Goal: Information Seeking & Learning: Learn about a topic

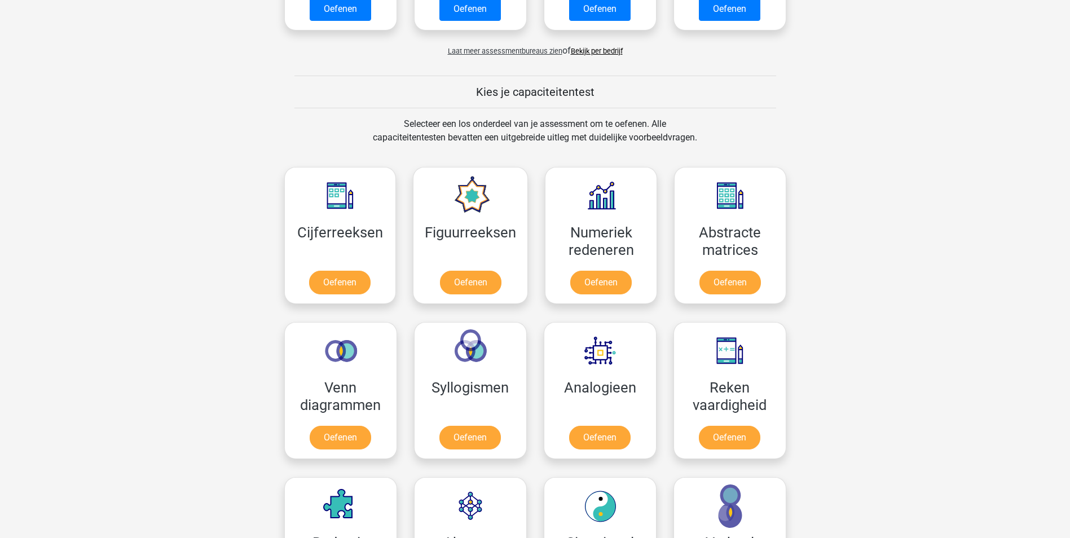
scroll to position [395, 0]
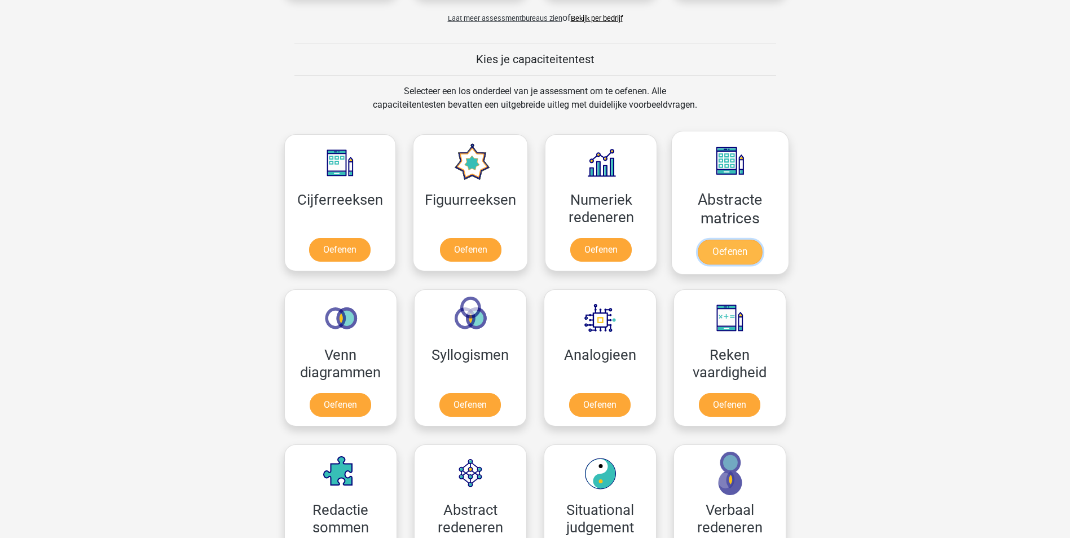
click at [724, 251] on link "Oefenen" at bounding box center [729, 252] width 64 height 25
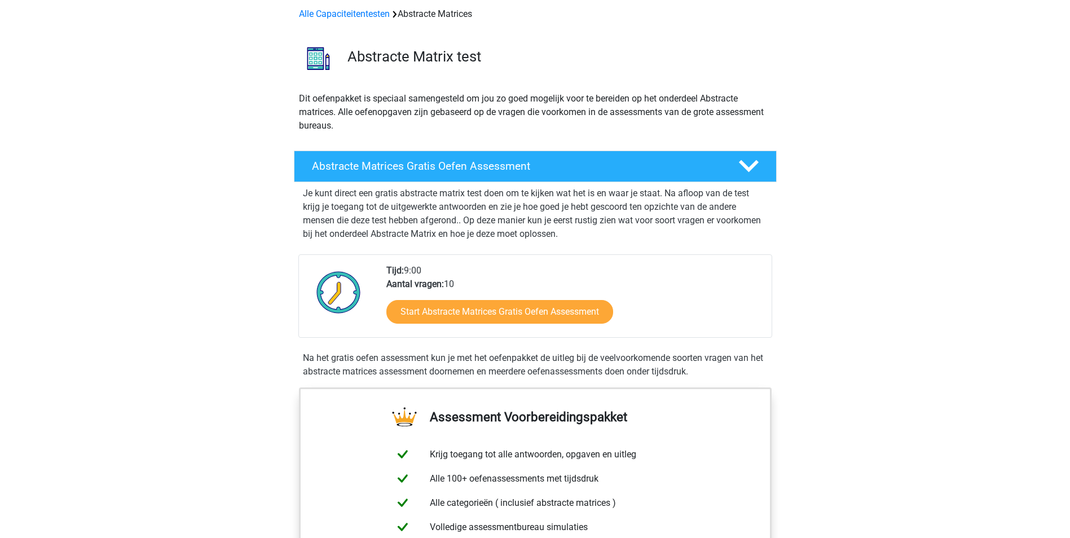
scroll to position [113, 0]
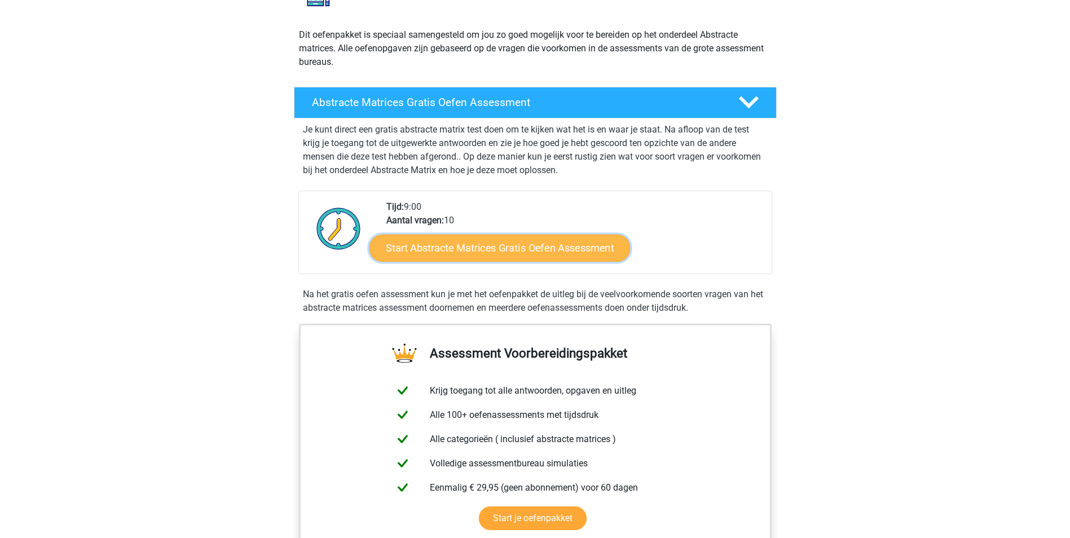
click at [599, 242] on link "Start Abstracte Matrices Gratis Oefen Assessment" at bounding box center [499, 247] width 260 height 27
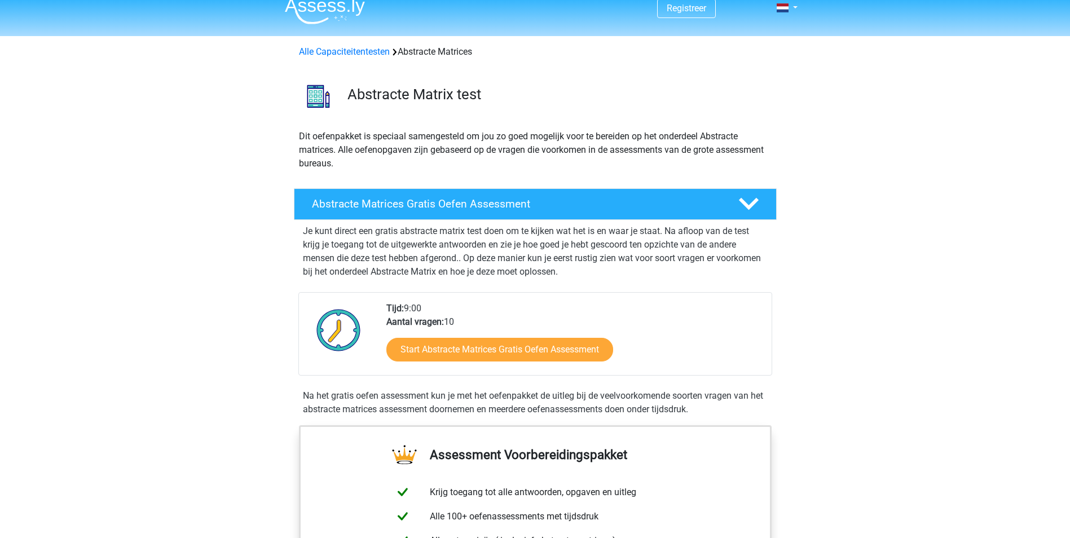
scroll to position [0, 0]
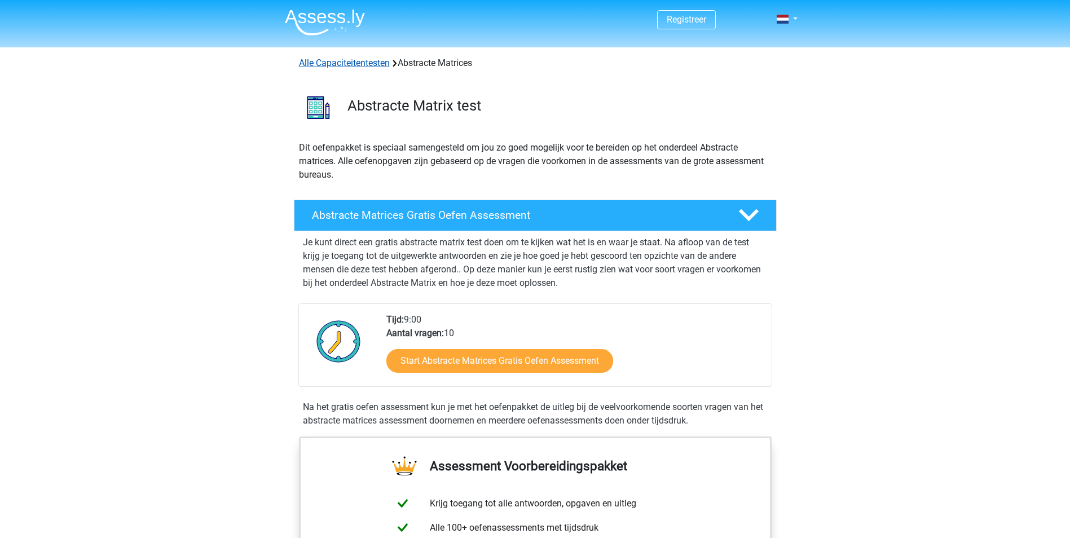
click at [338, 64] on link "Alle Capaciteitentesten" at bounding box center [344, 63] width 91 height 11
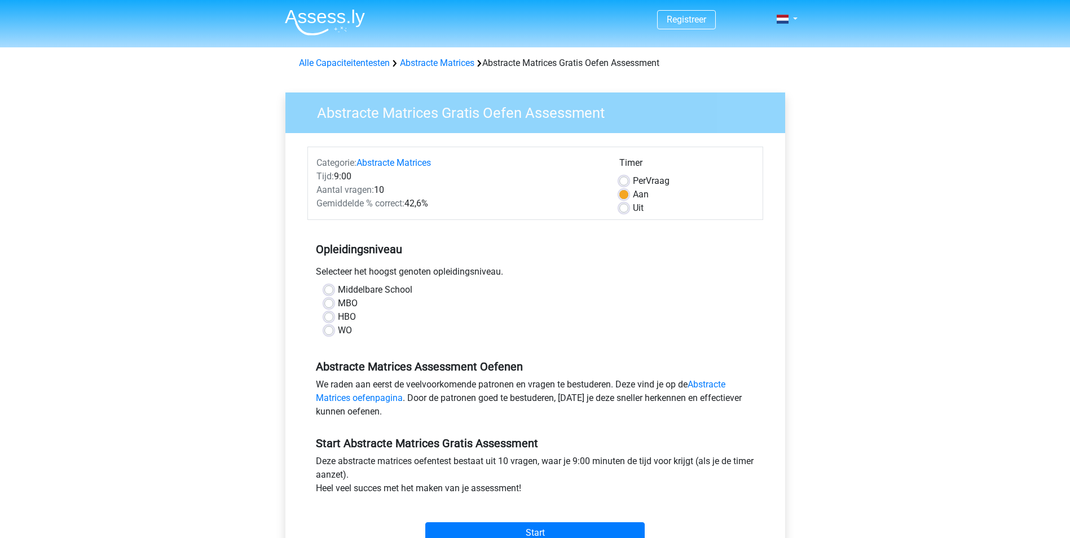
click at [338, 332] on label "WO" at bounding box center [345, 331] width 14 height 14
click at [326, 332] on input "WO" at bounding box center [328, 329] width 9 height 11
radio input "true"
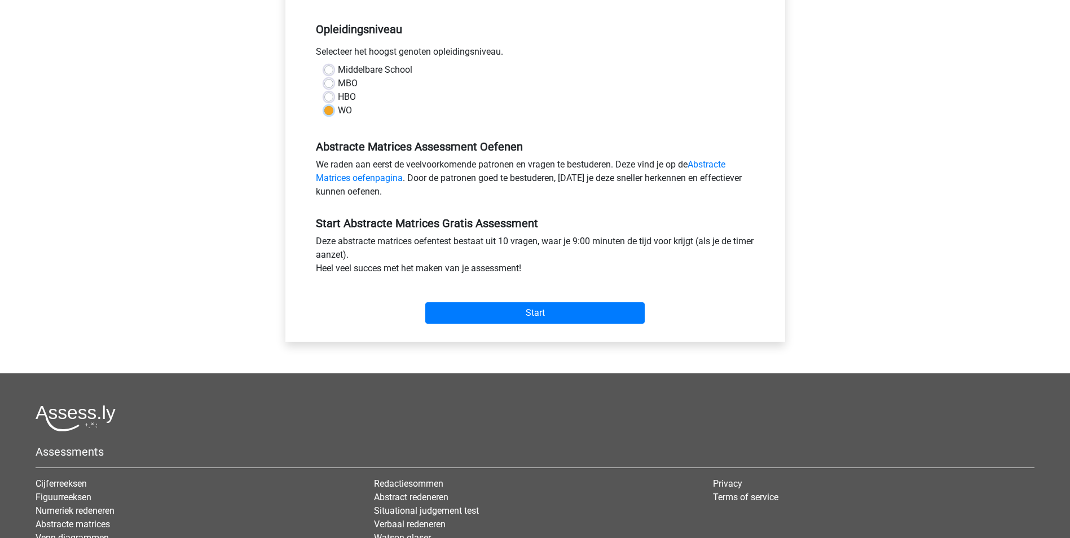
scroll to position [226, 0]
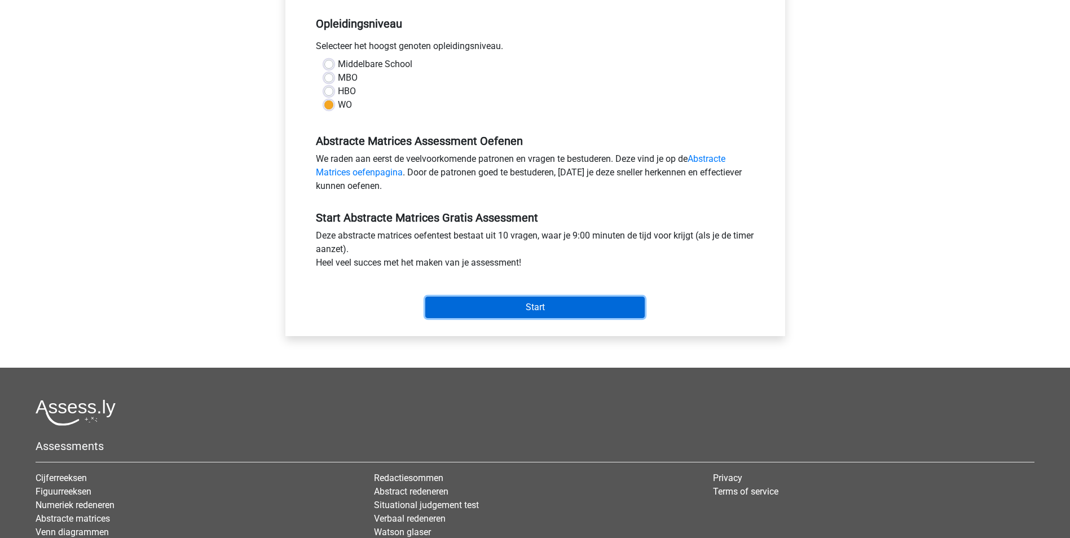
click at [560, 304] on input "Start" at bounding box center [534, 307] width 219 height 21
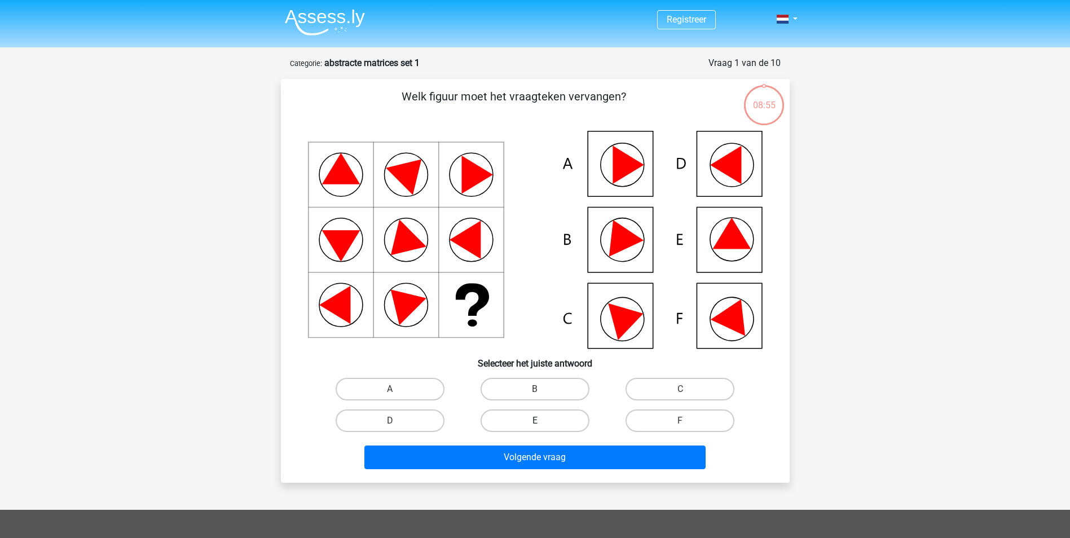
click at [557, 423] on label "E" at bounding box center [534, 420] width 109 height 23
click at [542, 423] on input "E" at bounding box center [538, 424] width 7 height 7
radio input "true"
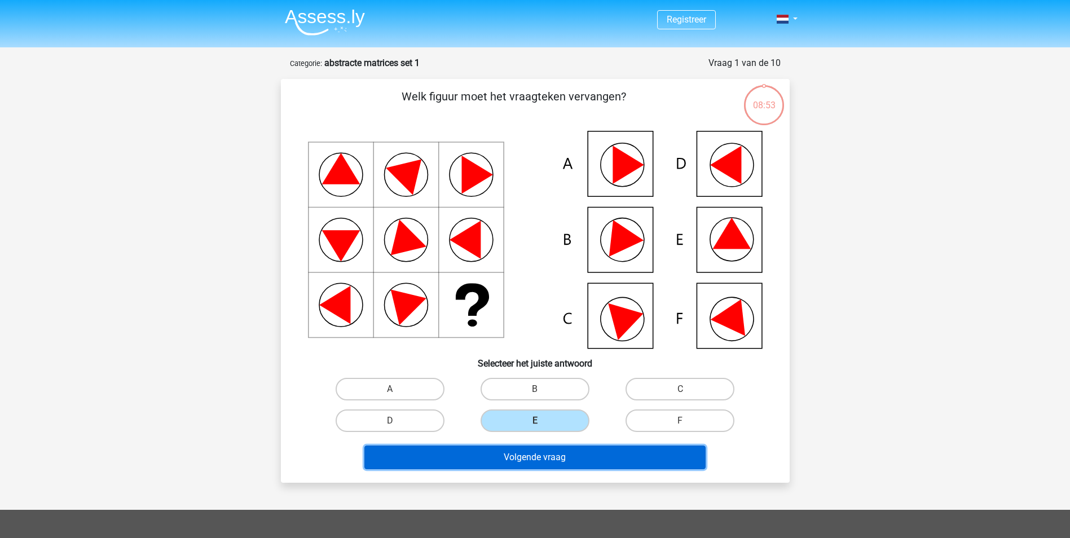
click at [569, 459] on button "Volgende vraag" at bounding box center [534, 457] width 341 height 24
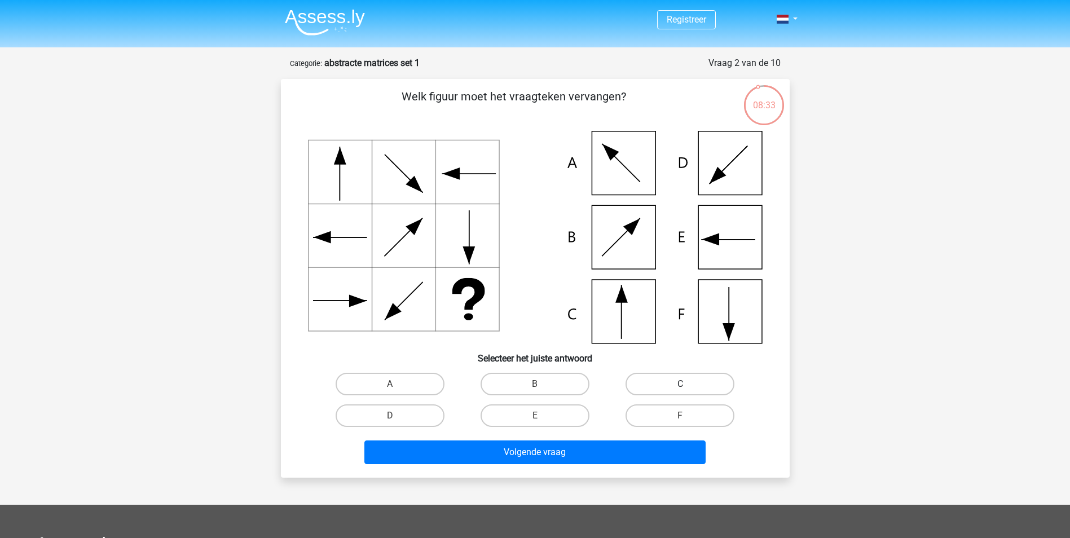
click at [661, 379] on label "C" at bounding box center [679, 384] width 109 height 23
click at [680, 384] on input "C" at bounding box center [683, 387] width 7 height 7
radio input "true"
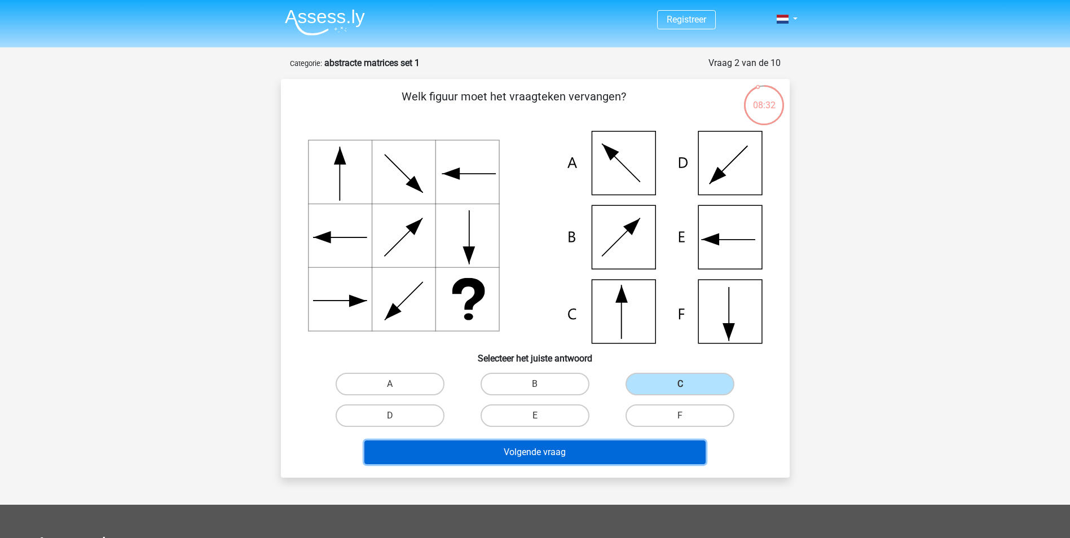
click at [595, 458] on button "Volgende vraag" at bounding box center [534, 452] width 341 height 24
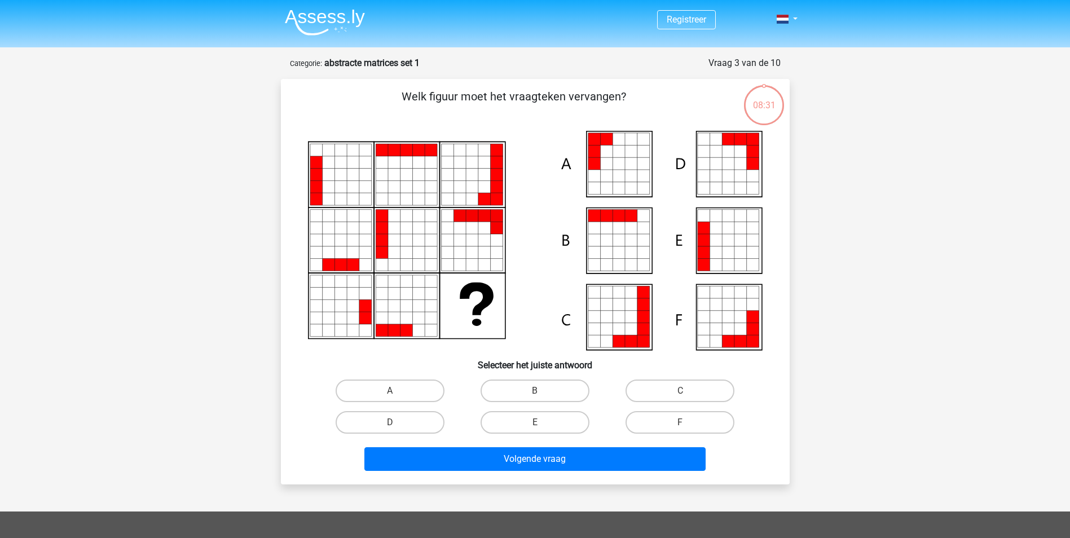
scroll to position [56, 0]
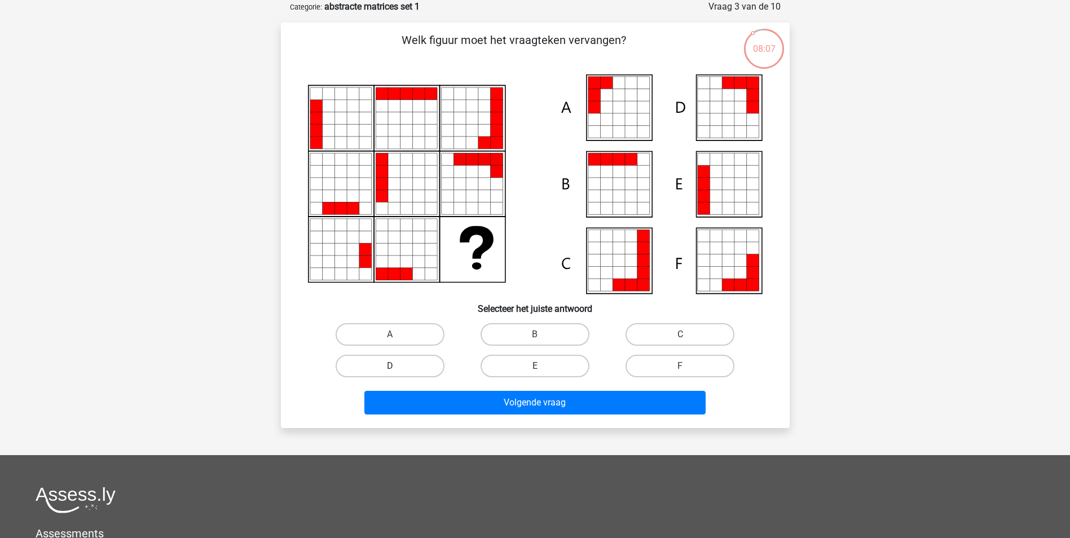
click at [407, 360] on label "D" at bounding box center [389, 366] width 109 height 23
click at [397, 366] on input "D" at bounding box center [393, 369] width 7 height 7
radio input "true"
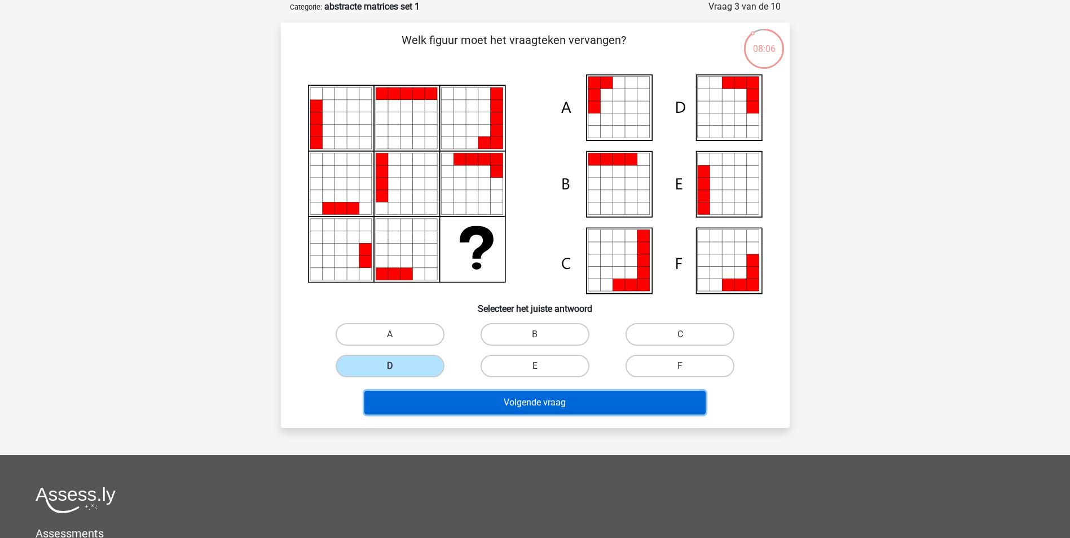
click at [495, 402] on button "Volgende vraag" at bounding box center [534, 403] width 341 height 24
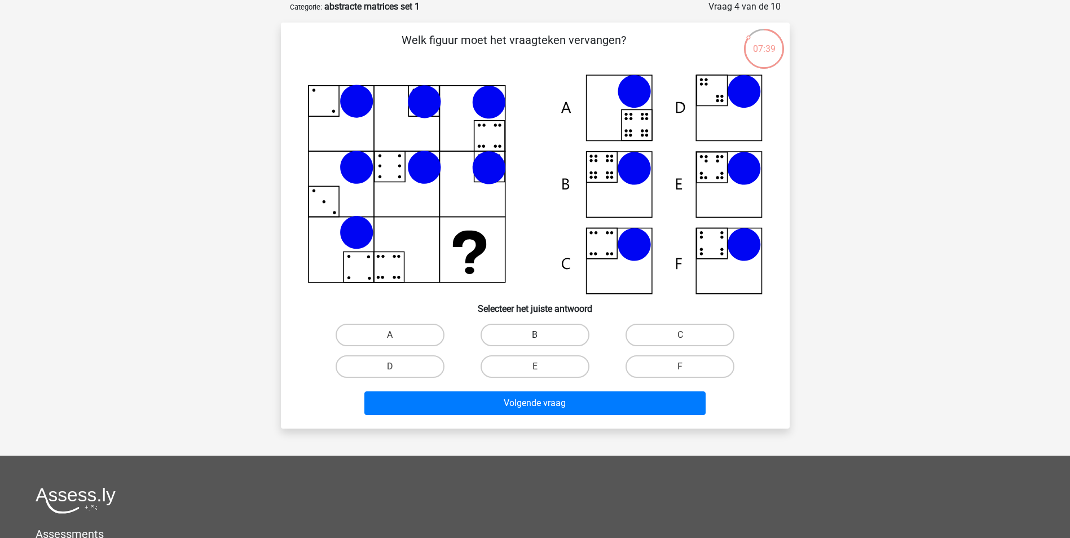
click at [542, 332] on label "B" at bounding box center [534, 335] width 109 height 23
click at [542, 335] on input "B" at bounding box center [538, 338] width 7 height 7
radio input "true"
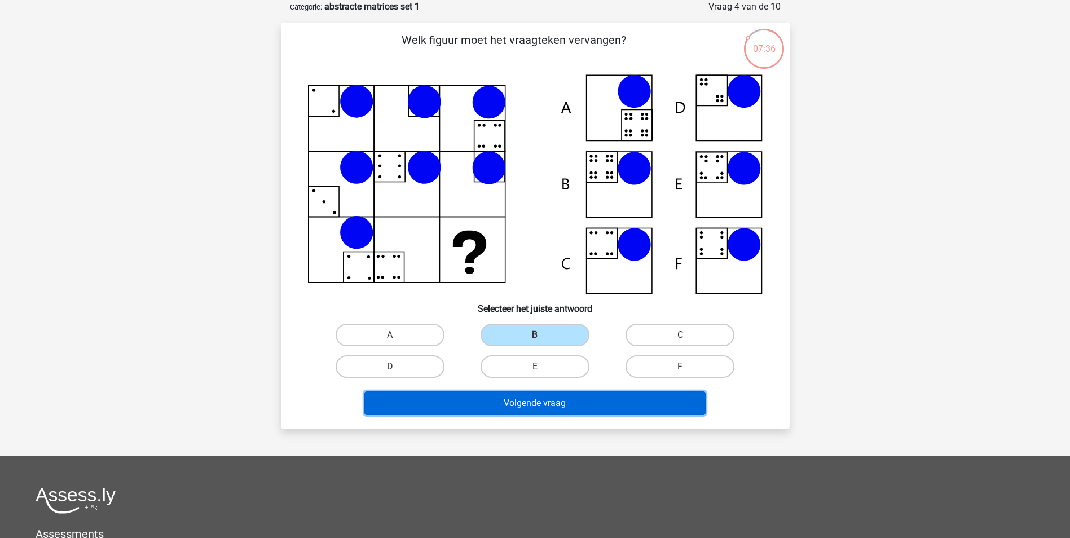
click at [563, 403] on button "Volgende vraag" at bounding box center [534, 403] width 341 height 24
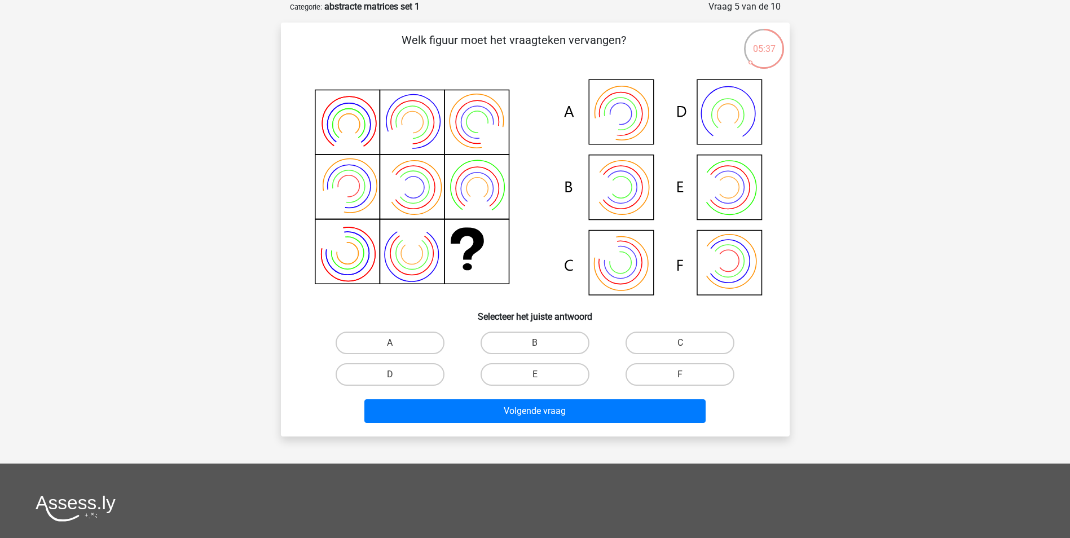
click at [617, 180] on icon at bounding box center [535, 188] width 454 height 228
click at [556, 339] on label "B" at bounding box center [534, 343] width 109 height 23
click at [542, 343] on input "B" at bounding box center [538, 346] width 7 height 7
radio input "true"
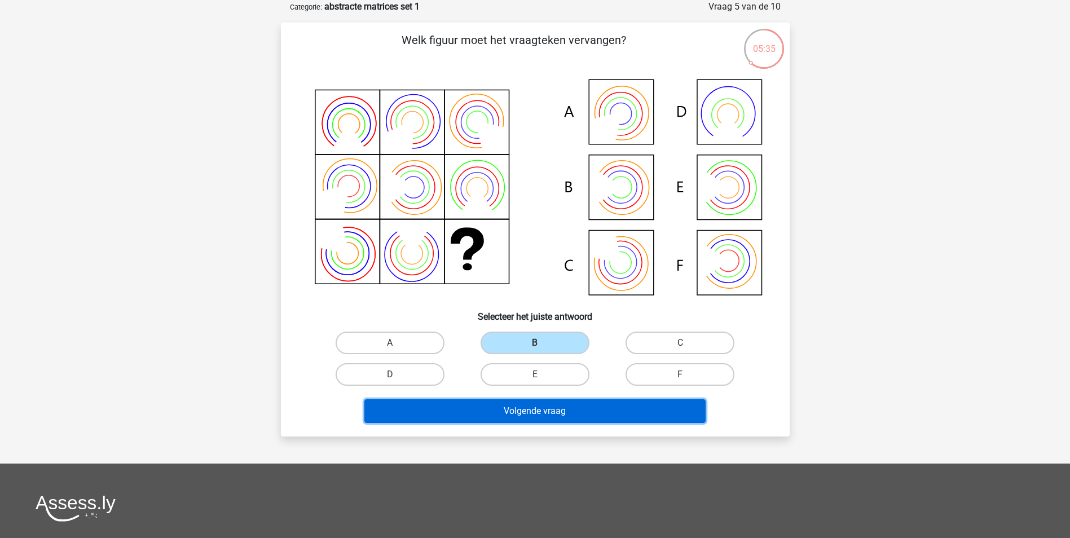
click at [566, 411] on button "Volgende vraag" at bounding box center [534, 411] width 341 height 24
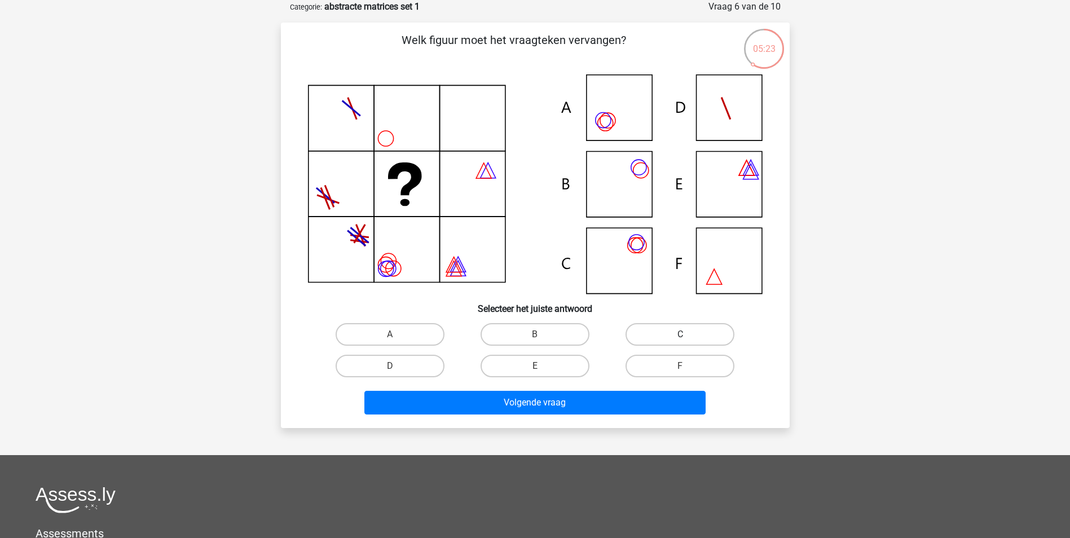
click at [655, 335] on label "C" at bounding box center [679, 334] width 109 height 23
click at [680, 335] on input "C" at bounding box center [683, 337] width 7 height 7
radio input "true"
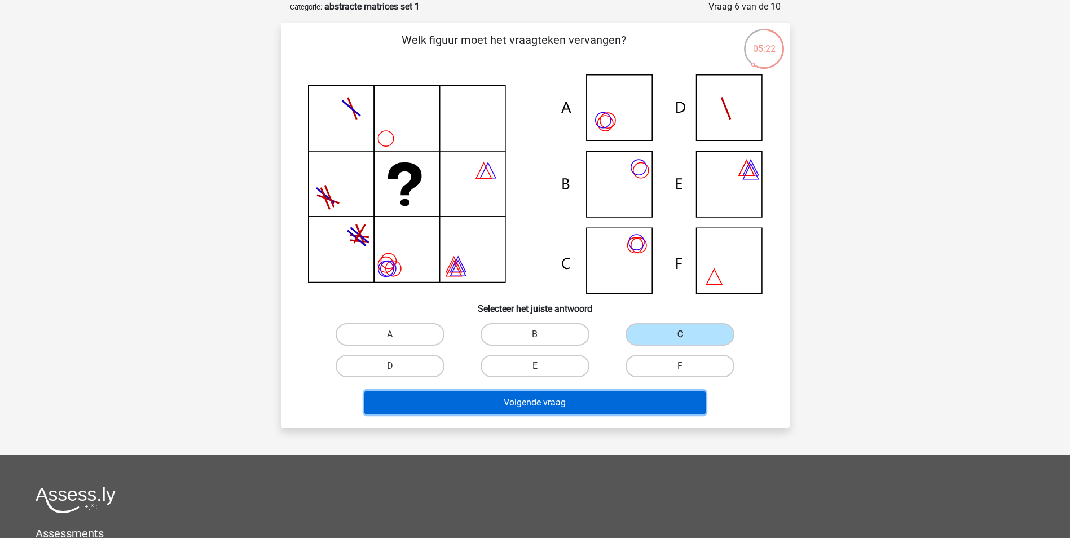
click at [625, 400] on button "Volgende vraag" at bounding box center [534, 403] width 341 height 24
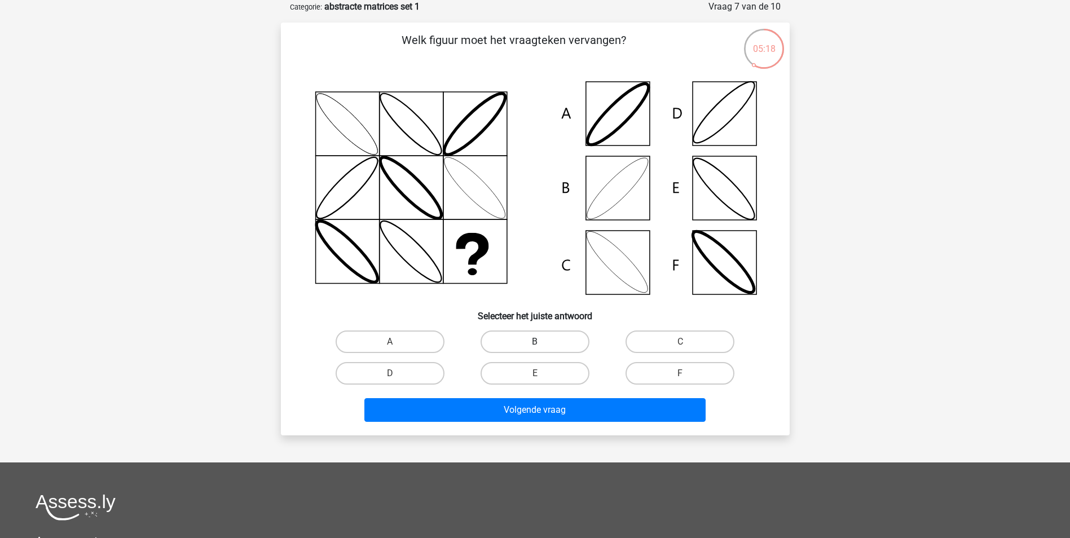
click at [538, 337] on label "B" at bounding box center [534, 341] width 109 height 23
click at [538, 342] on input "B" at bounding box center [538, 345] width 7 height 7
radio input "true"
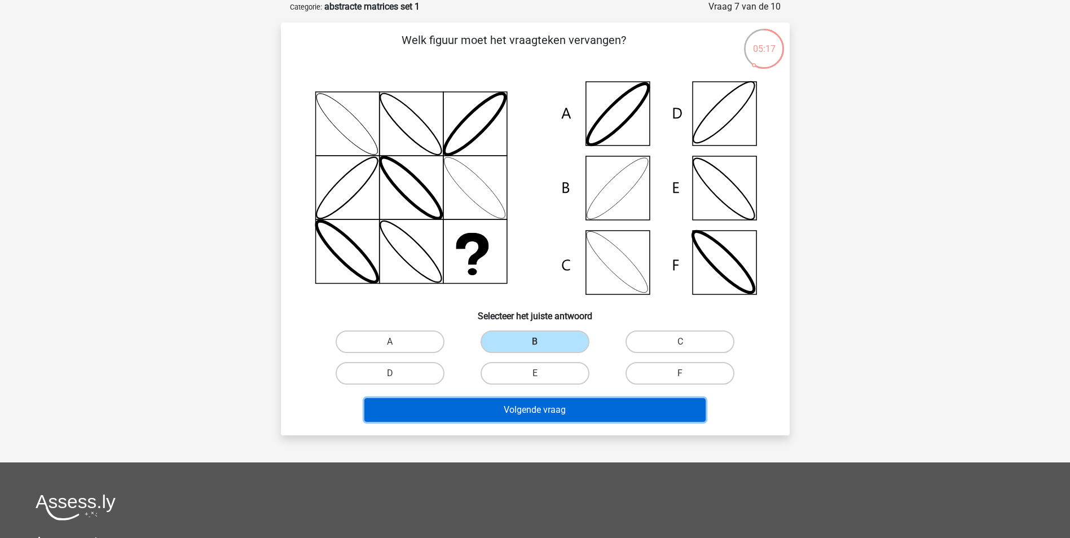
click at [560, 408] on button "Volgende vraag" at bounding box center [534, 410] width 341 height 24
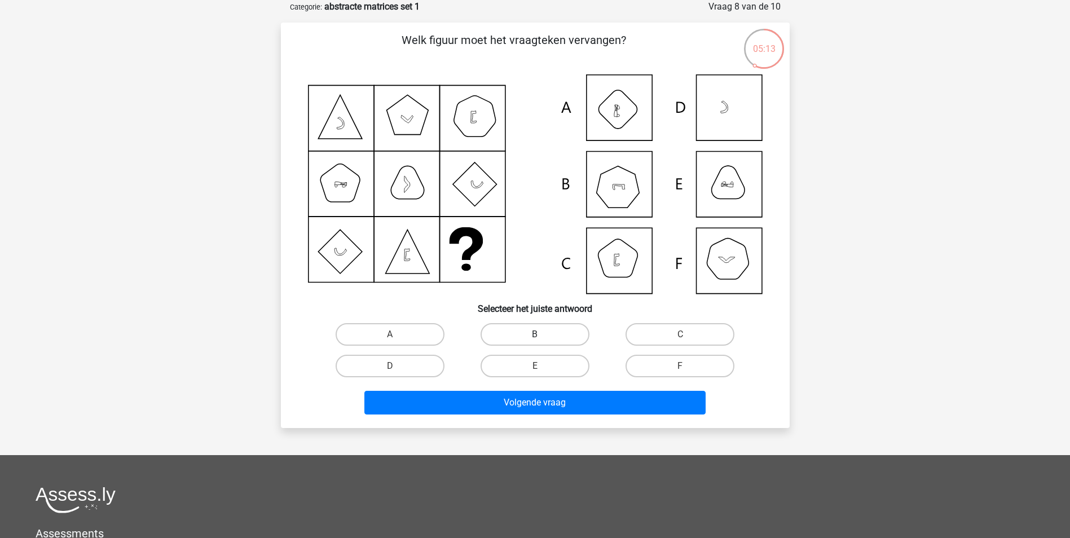
click at [556, 324] on label "B" at bounding box center [534, 334] width 109 height 23
click at [542, 334] on input "B" at bounding box center [538, 337] width 7 height 7
radio input "true"
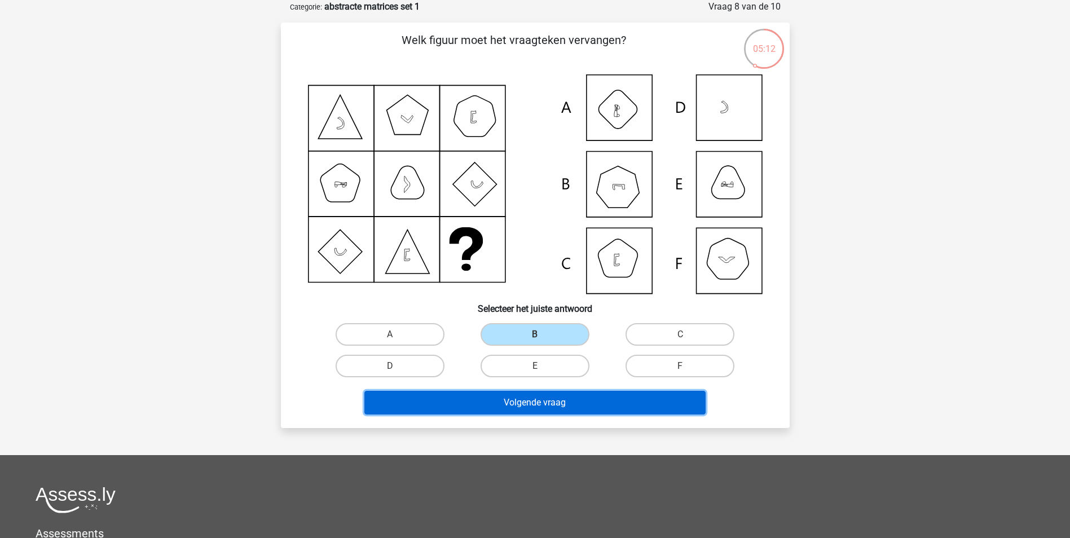
click at [571, 402] on button "Volgende vraag" at bounding box center [534, 403] width 341 height 24
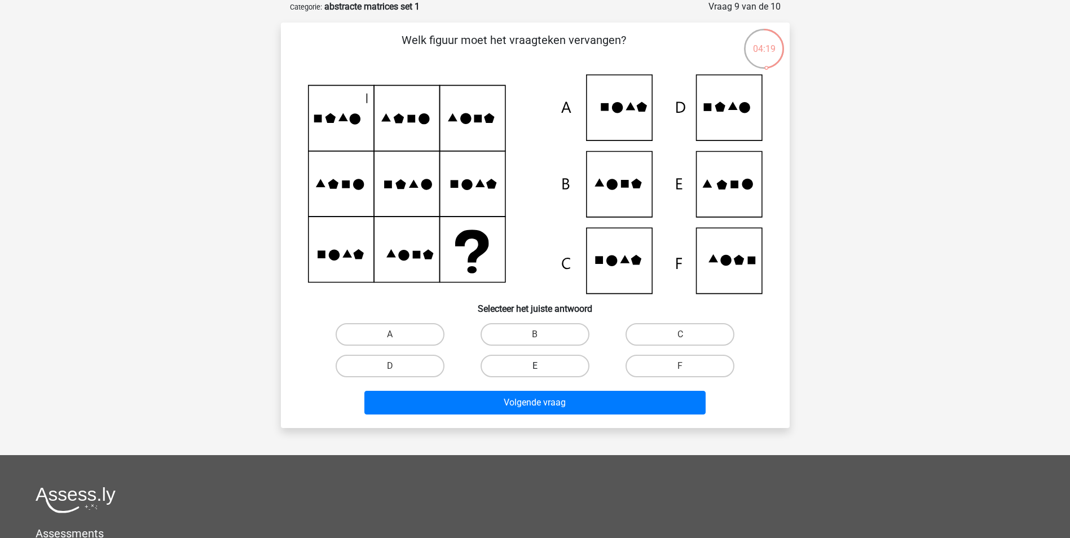
click at [557, 363] on label "E" at bounding box center [534, 366] width 109 height 23
click at [542, 366] on input "E" at bounding box center [538, 369] width 7 height 7
radio input "true"
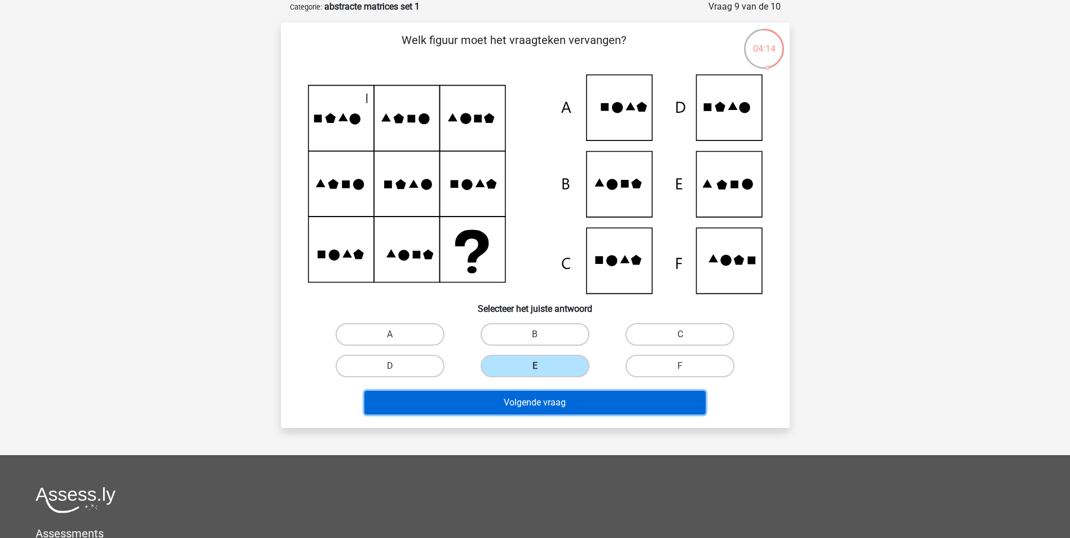
click at [581, 404] on button "Volgende vraag" at bounding box center [534, 403] width 341 height 24
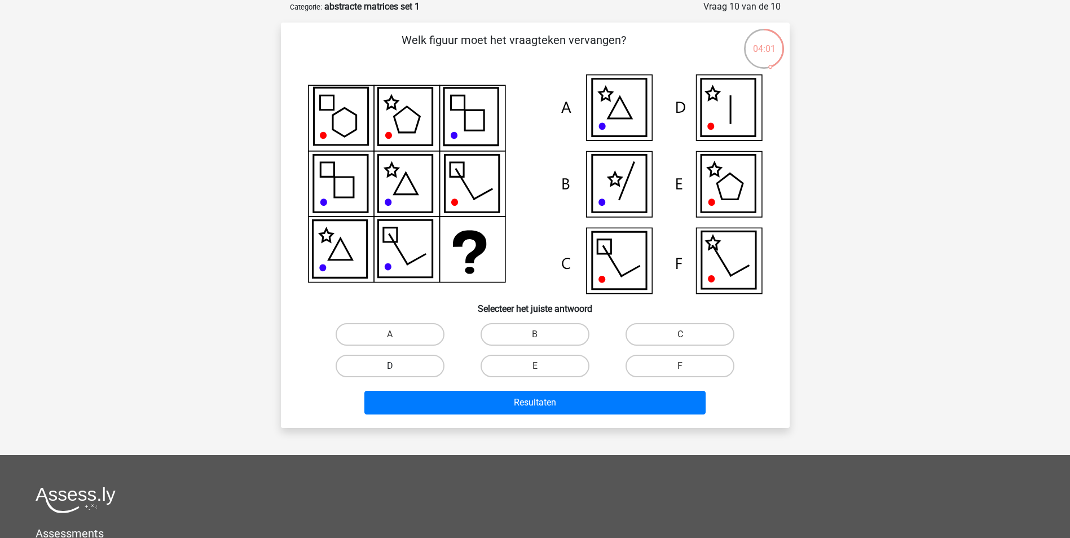
click at [424, 367] on label "D" at bounding box center [389, 366] width 109 height 23
click at [397, 367] on input "D" at bounding box center [393, 369] width 7 height 7
radio input "true"
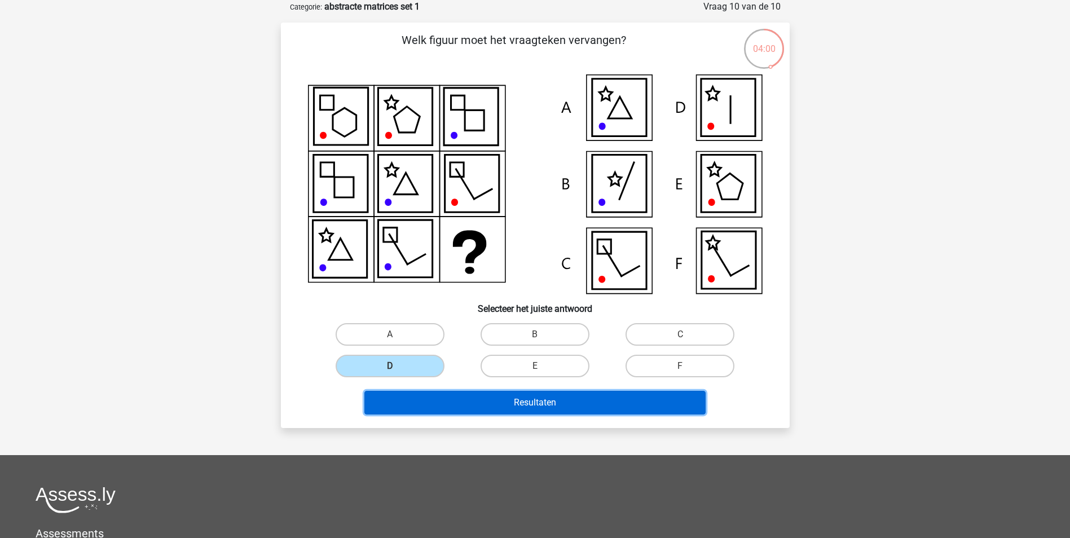
click at [544, 398] on button "Resultaten" at bounding box center [534, 403] width 341 height 24
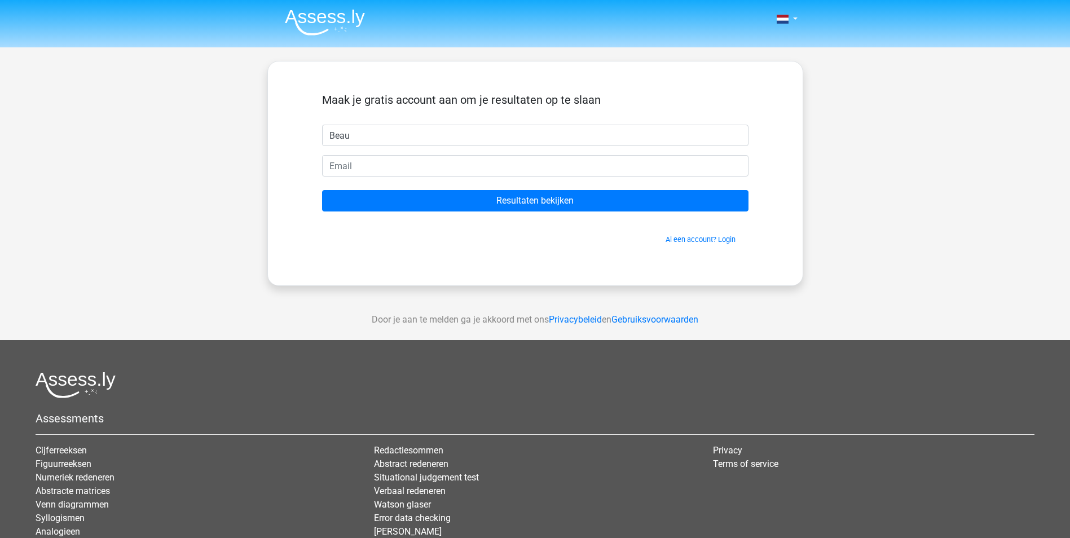
type input "Beau"
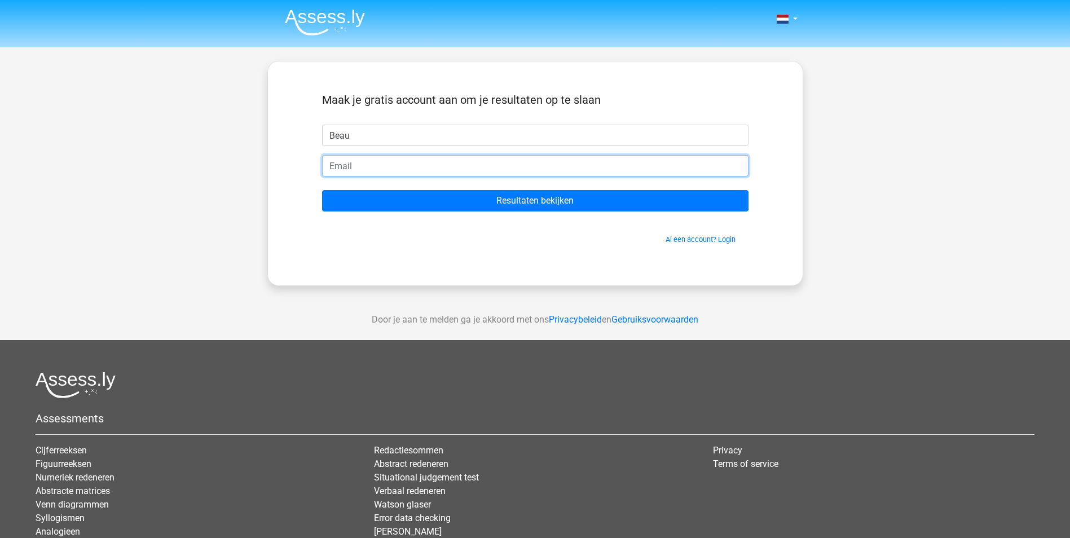
type input "e"
type input "[EMAIL_ADDRESS][DOMAIN_NAME]"
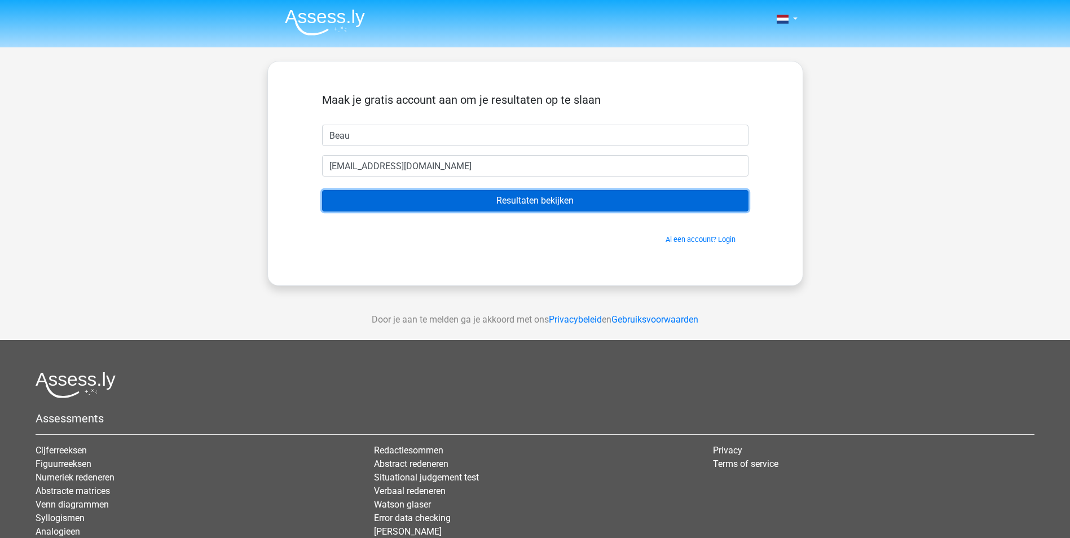
click at [681, 205] on input "Resultaten bekijken" at bounding box center [535, 200] width 426 height 21
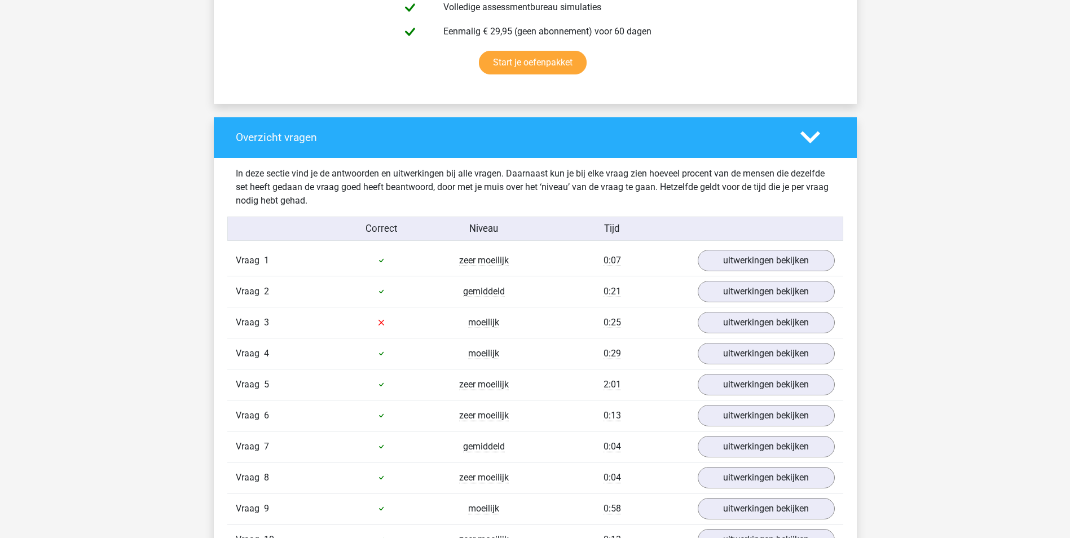
scroll to position [733, 0]
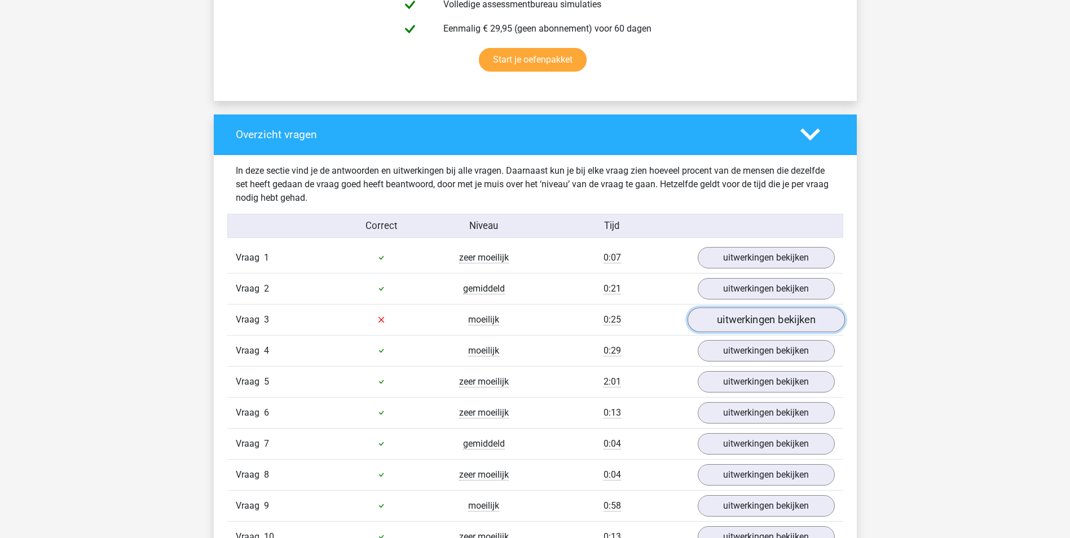
click at [730, 320] on link "uitwerkingen bekijken" at bounding box center [765, 319] width 157 height 25
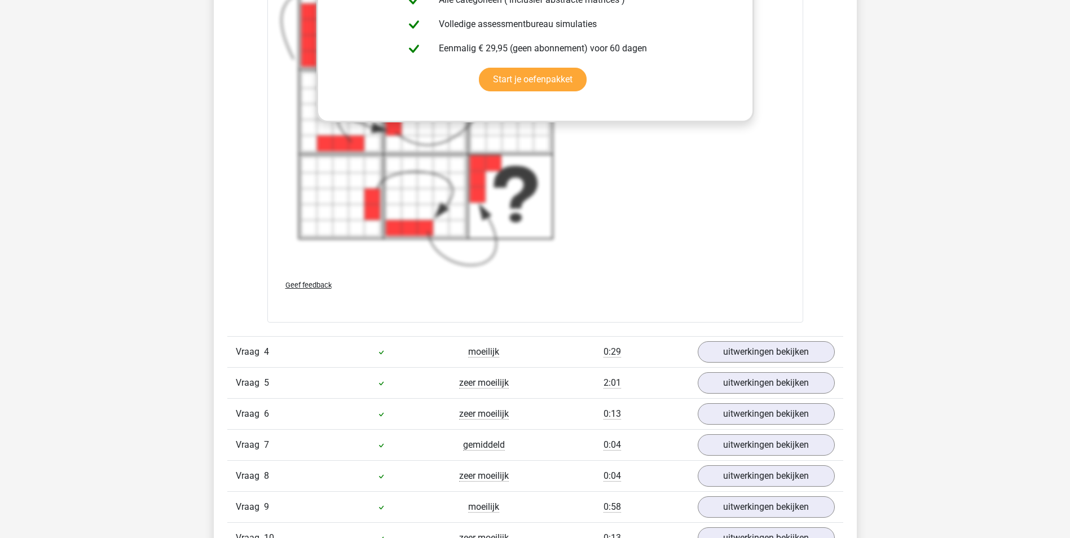
scroll to position [1692, 0]
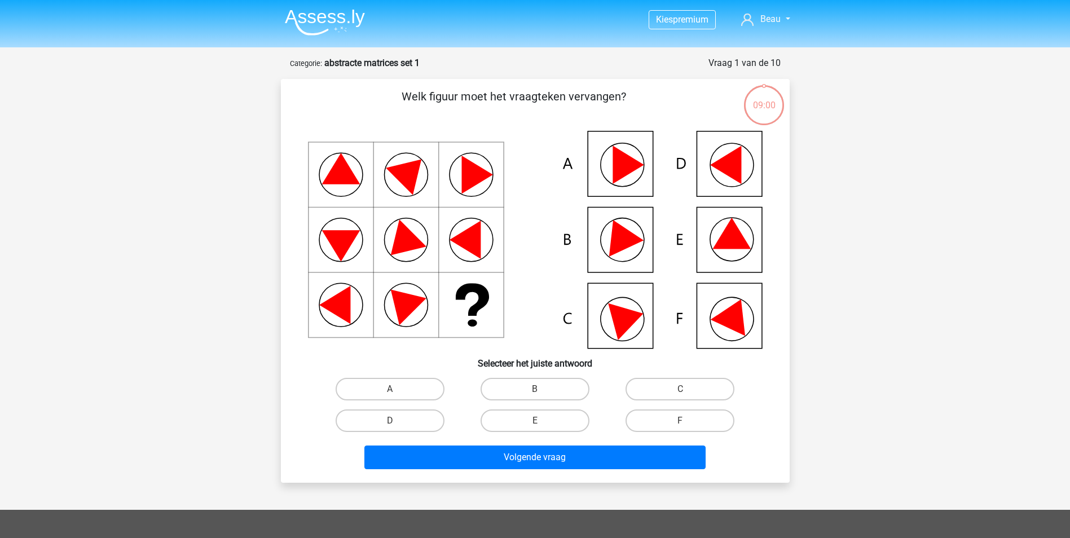
scroll to position [56, 0]
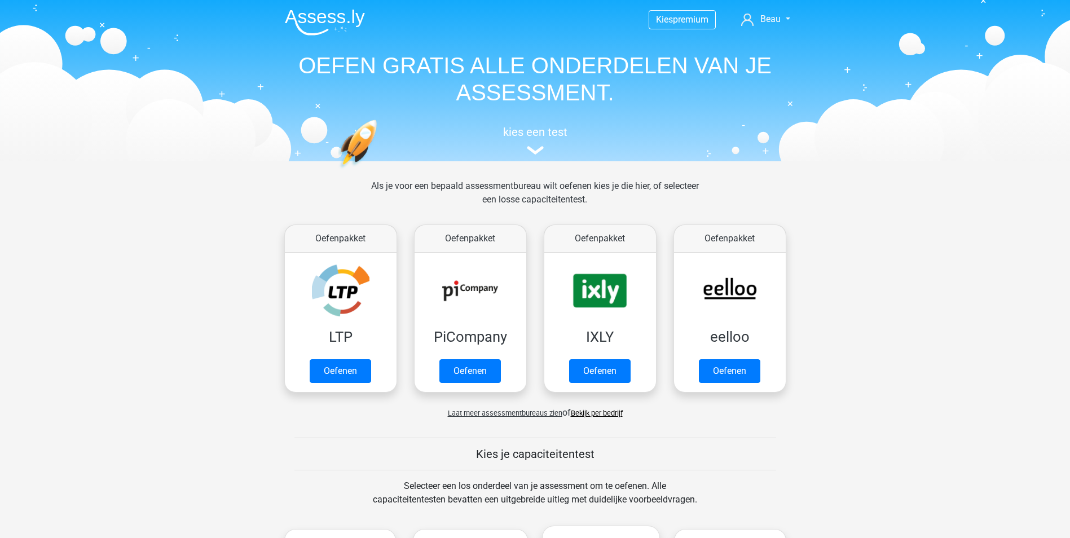
scroll to position [479, 0]
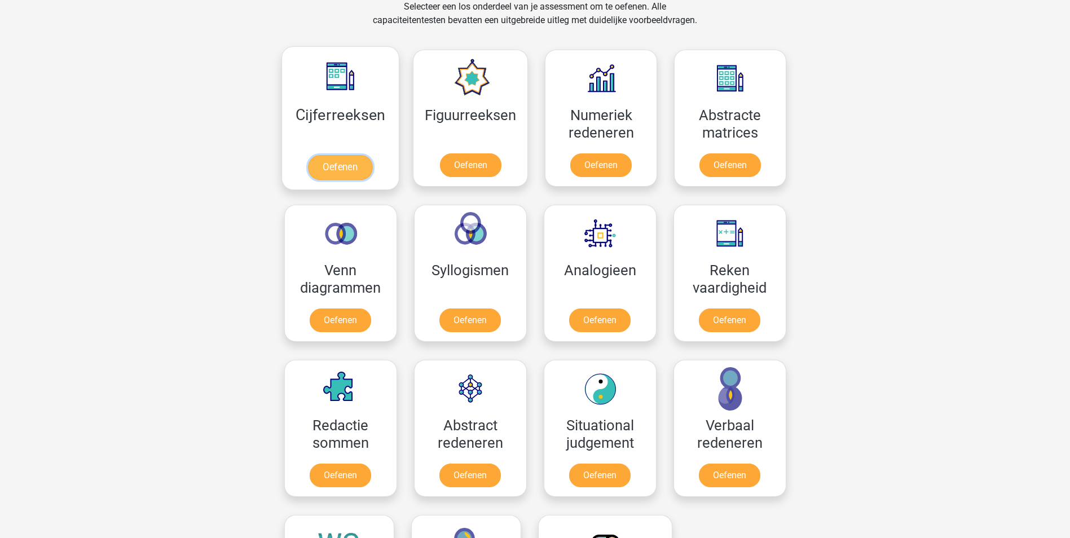
click at [357, 170] on link "Oefenen" at bounding box center [340, 167] width 64 height 25
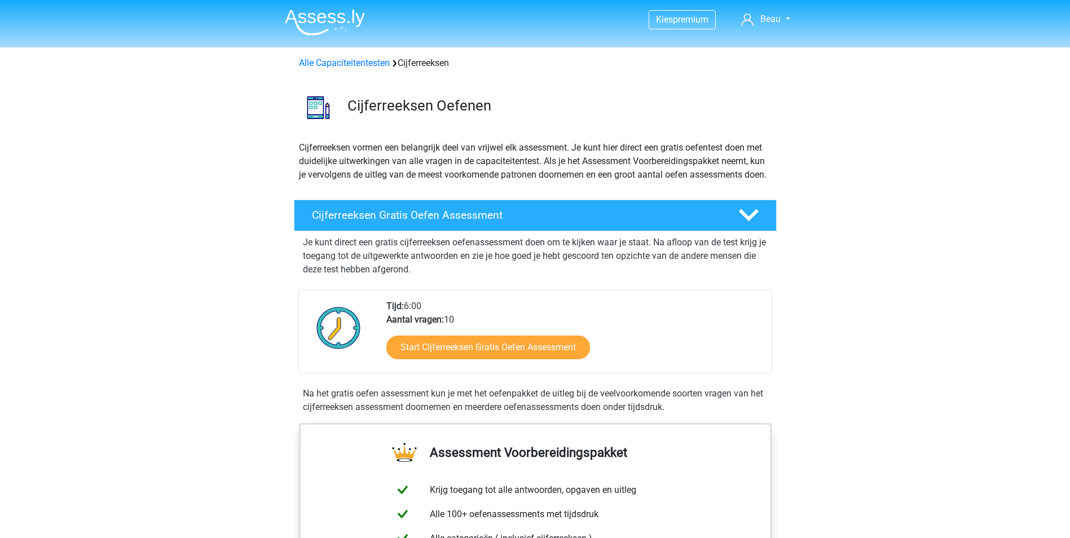
scroll to position [56, 0]
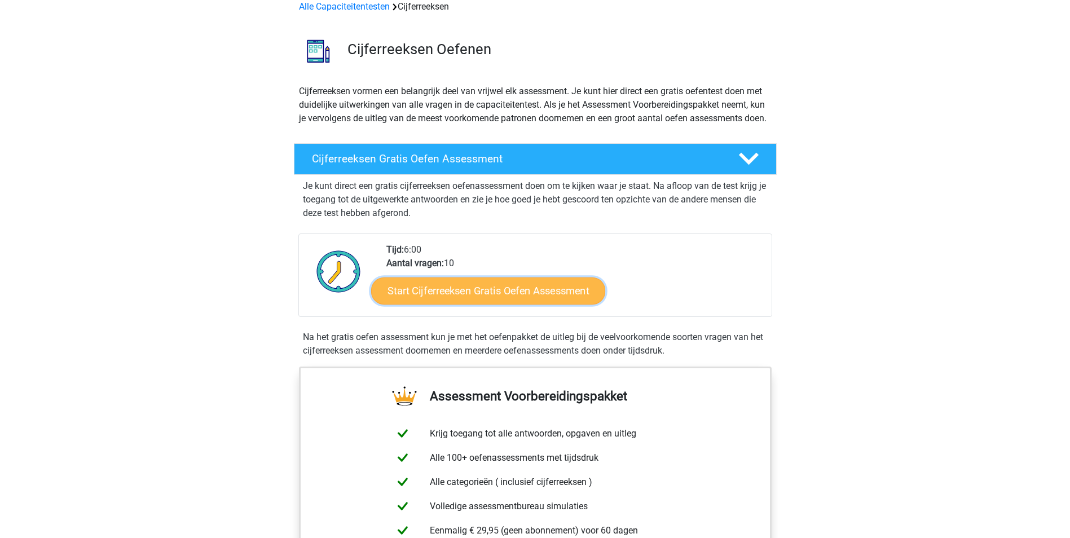
click at [472, 304] on link "Start Cijferreeksen Gratis Oefen Assessment" at bounding box center [488, 290] width 234 height 27
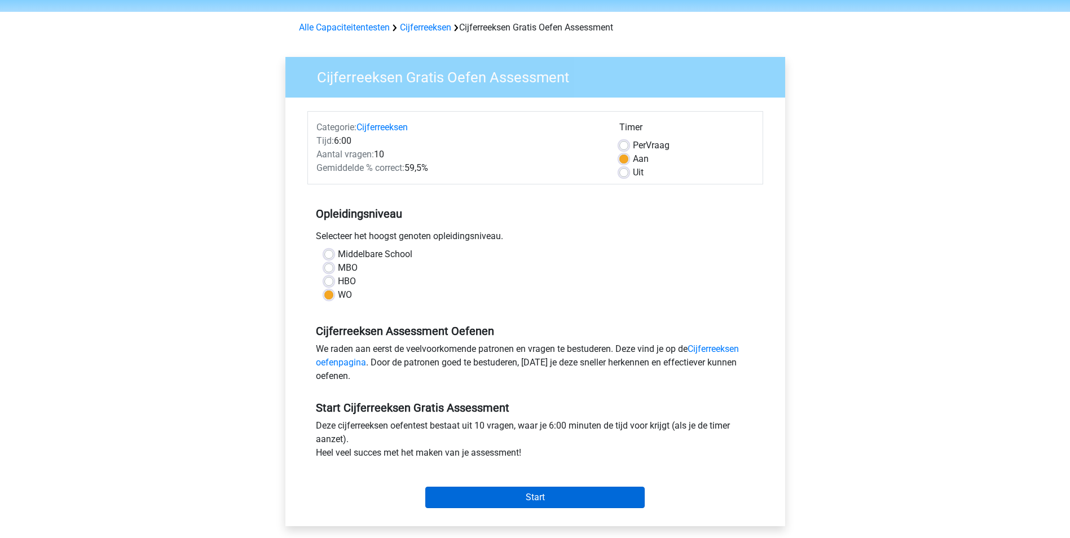
scroll to position [282, 0]
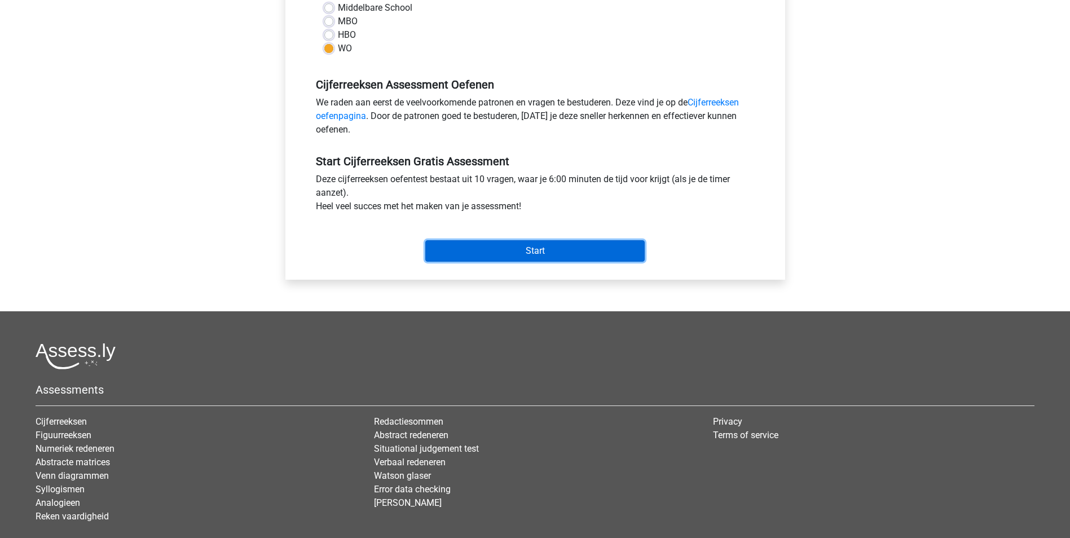
click at [562, 254] on input "Start" at bounding box center [534, 250] width 219 height 21
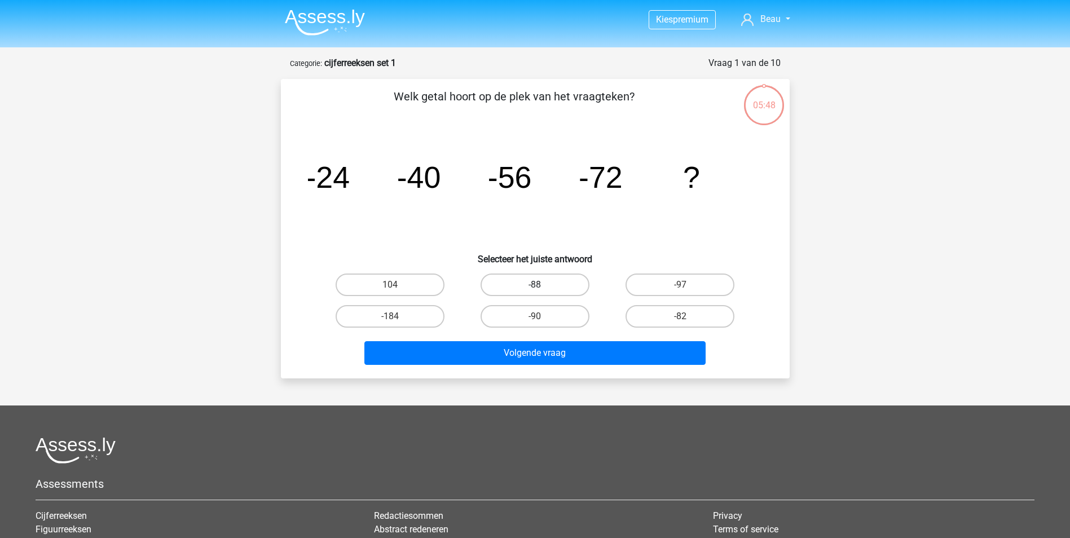
click at [562, 289] on label "-88" at bounding box center [534, 284] width 109 height 23
click at [542, 289] on input "-88" at bounding box center [538, 288] width 7 height 7
radio input "true"
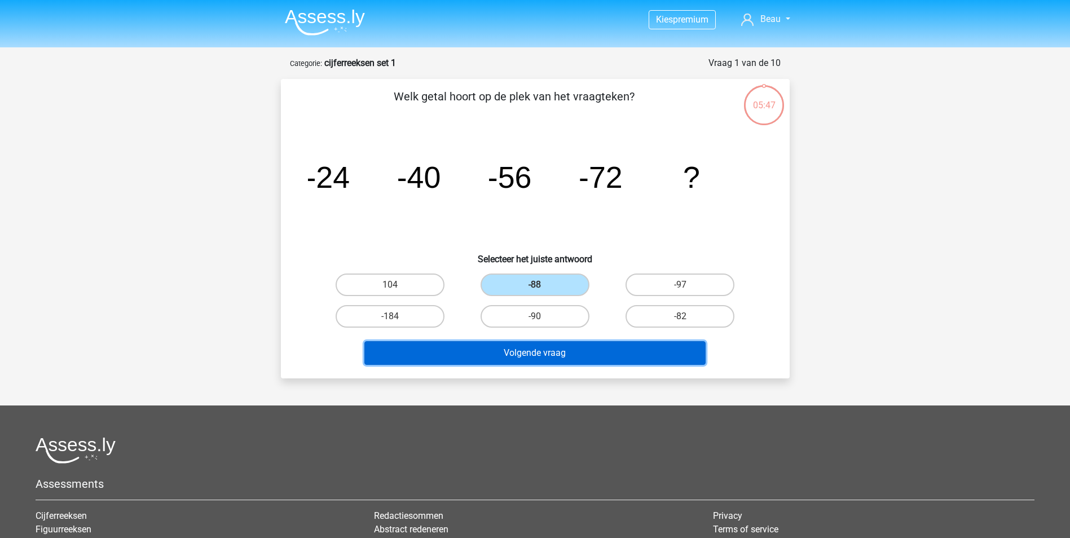
click at [577, 347] on button "Volgende vraag" at bounding box center [534, 353] width 341 height 24
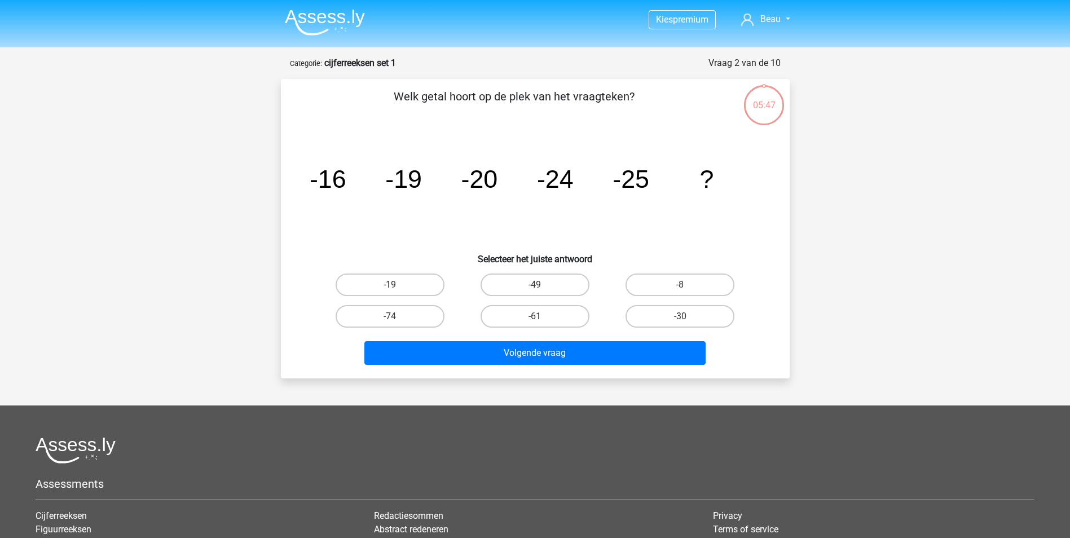
scroll to position [56, 0]
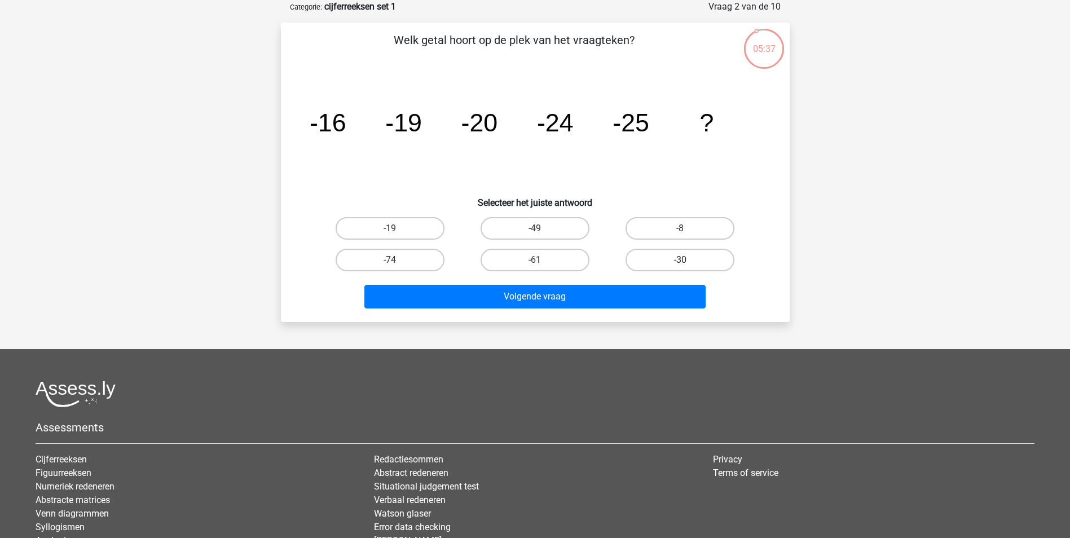
click at [688, 265] on label "-30" at bounding box center [679, 260] width 109 height 23
click at [687, 265] on input "-30" at bounding box center [683, 263] width 7 height 7
radio input "true"
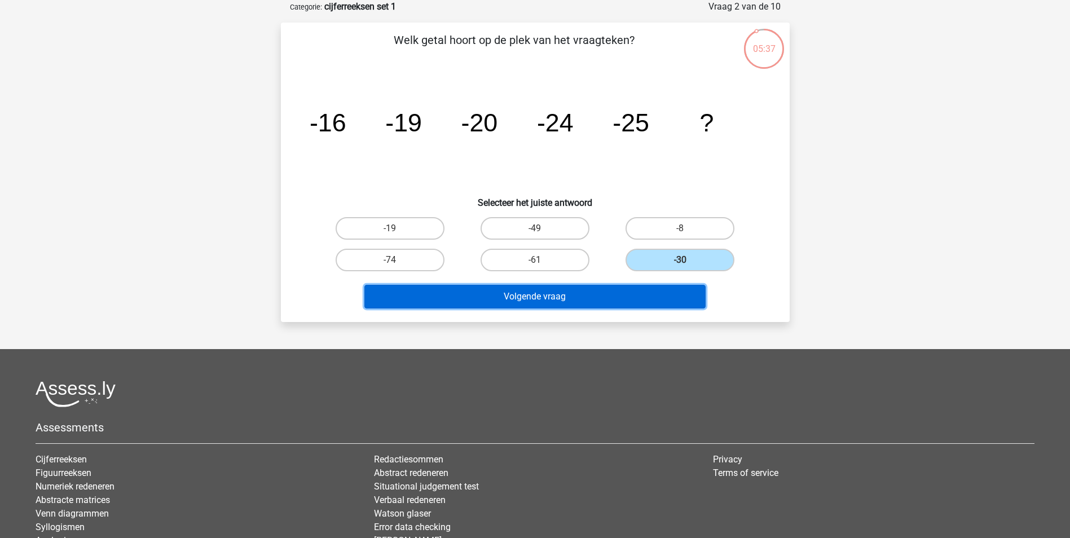
click at [669, 293] on button "Volgende vraag" at bounding box center [534, 297] width 341 height 24
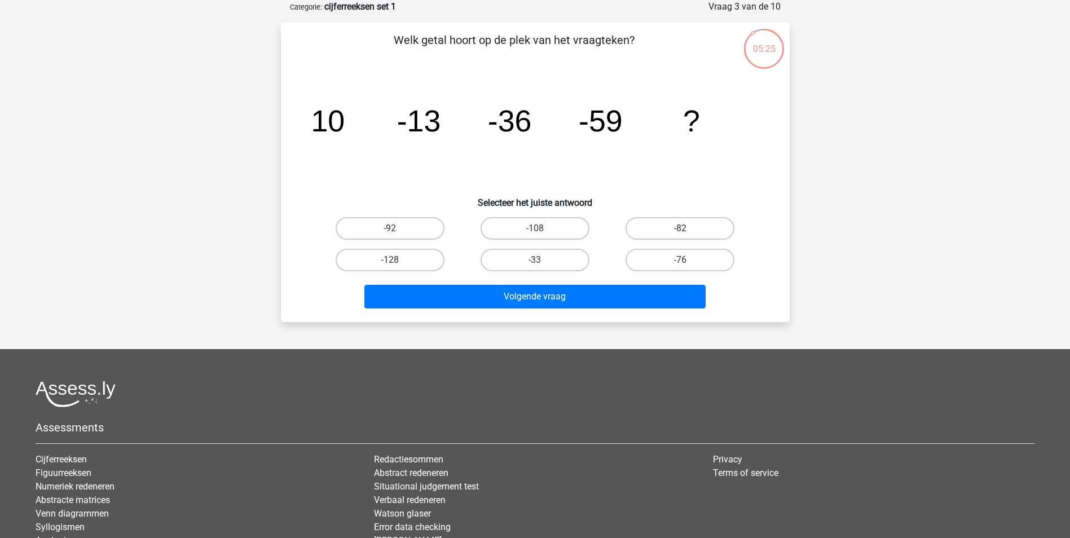
click at [686, 229] on input "-82" at bounding box center [683, 231] width 7 height 7
radio input "true"
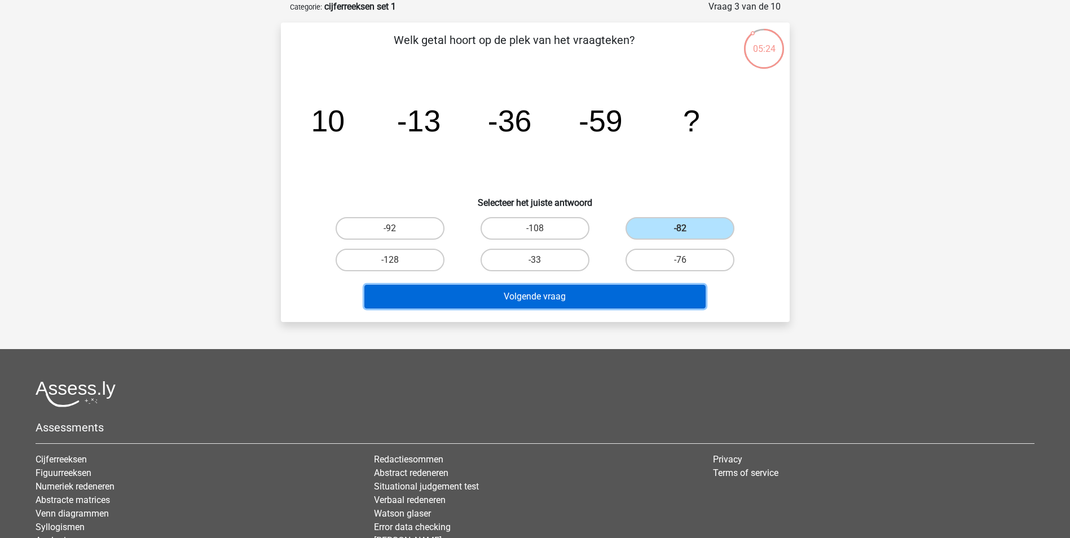
click at [656, 293] on button "Volgende vraag" at bounding box center [534, 297] width 341 height 24
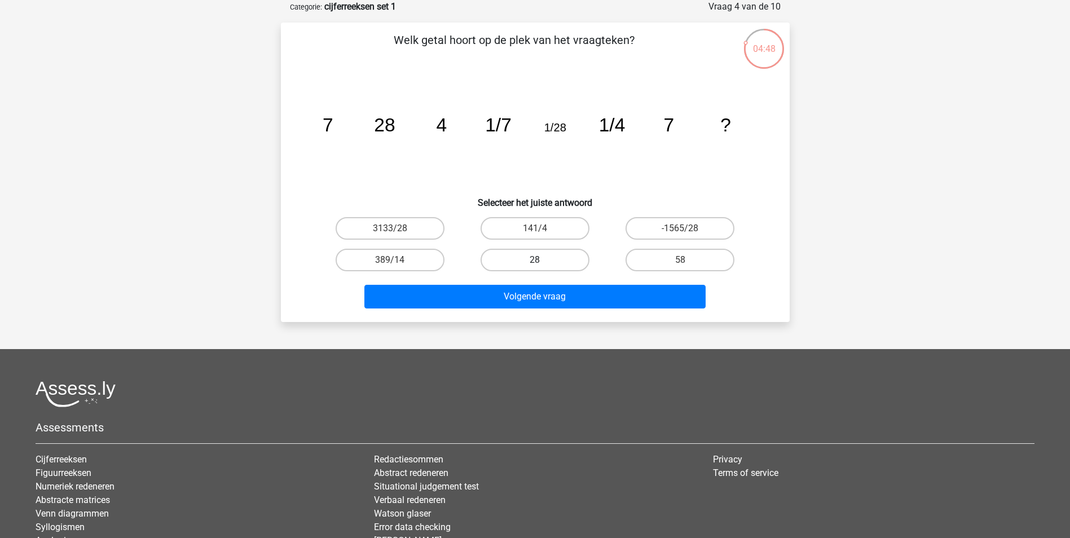
drag, startPoint x: 542, startPoint y: 259, endPoint x: 562, endPoint y: 288, distance: 34.6
click at [542, 259] on label "28" at bounding box center [534, 260] width 109 height 23
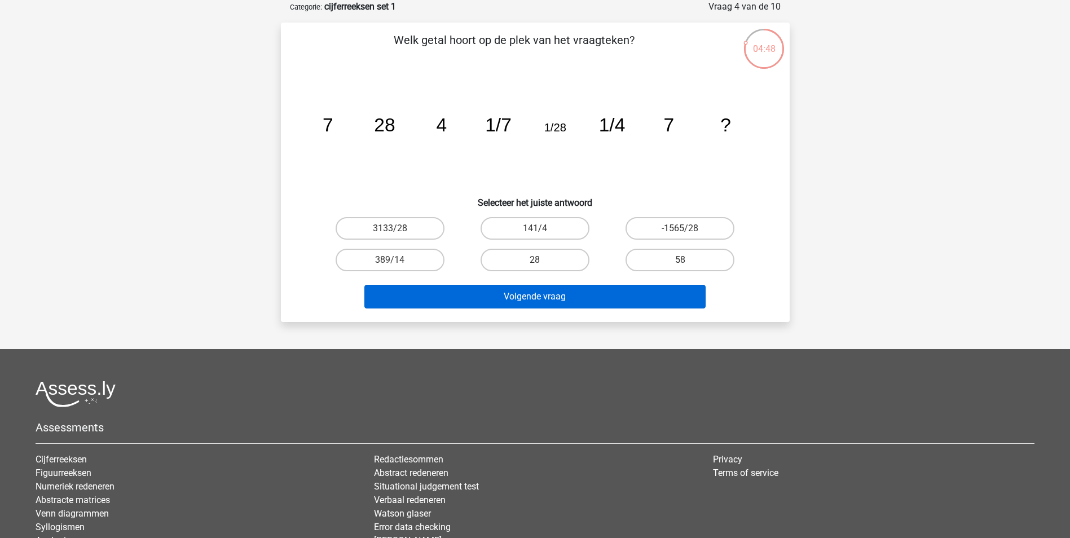
click at [542, 260] on input "28" at bounding box center [538, 263] width 7 height 7
radio input "true"
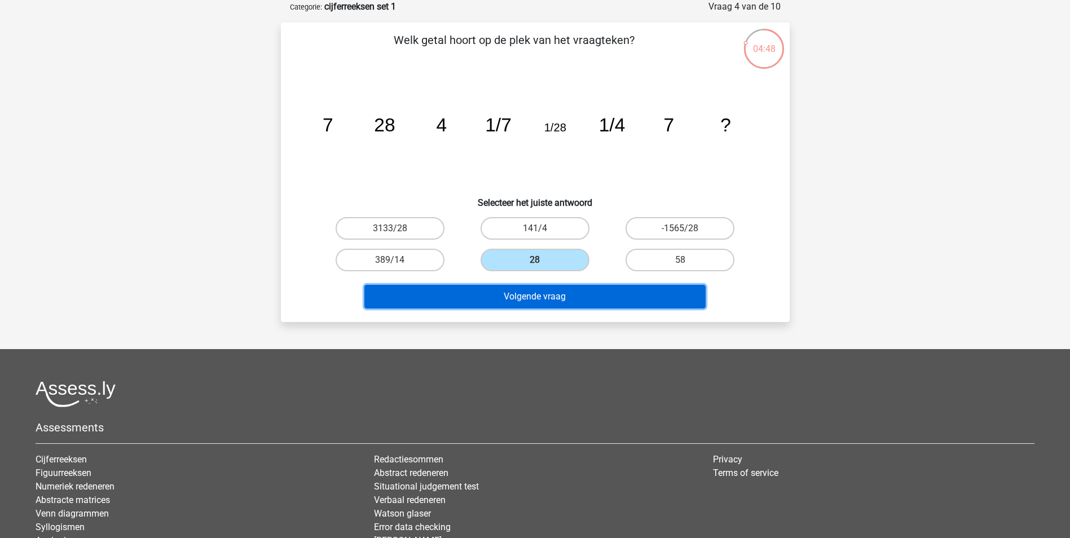
click at [572, 295] on button "Volgende vraag" at bounding box center [534, 297] width 341 height 24
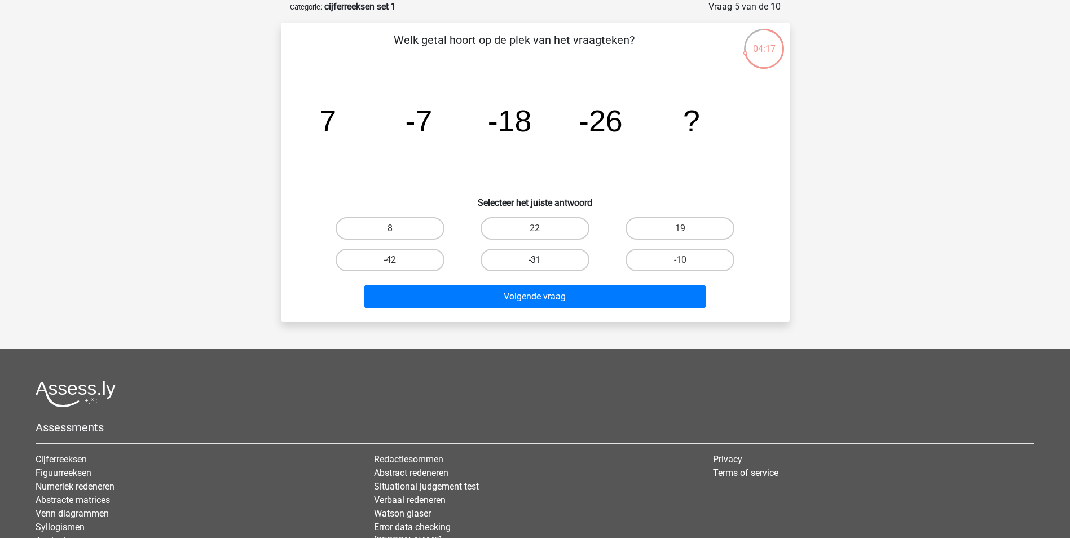
click at [549, 249] on label "-31" at bounding box center [534, 260] width 109 height 23
click at [542, 260] on input "-31" at bounding box center [538, 263] width 7 height 7
radio input "true"
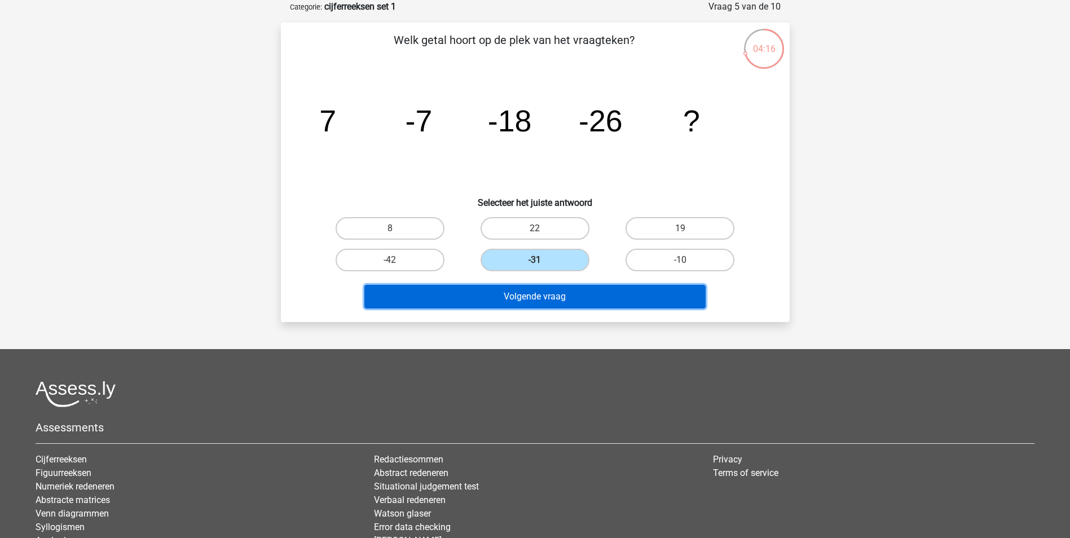
click at [555, 295] on button "Volgende vraag" at bounding box center [534, 297] width 341 height 24
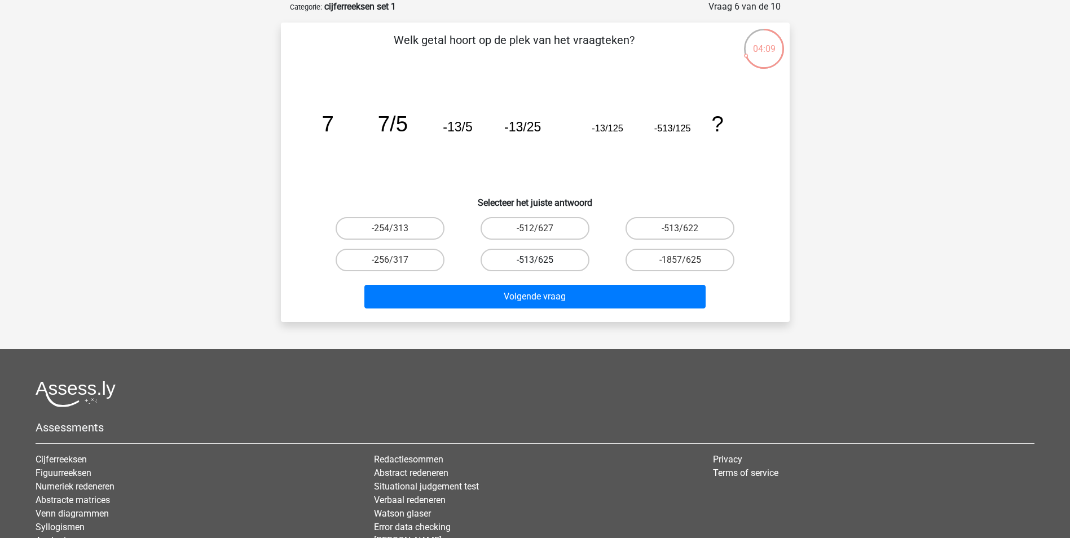
click at [542, 260] on label "-513/625" at bounding box center [534, 260] width 109 height 23
click at [542, 260] on input "-513/625" at bounding box center [538, 263] width 7 height 7
radio input "true"
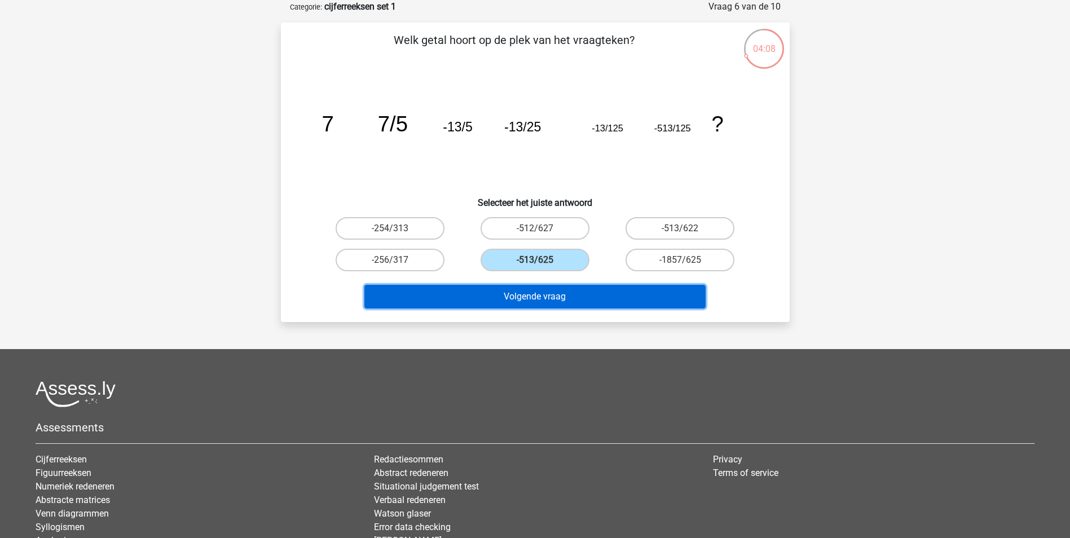
click at [552, 301] on button "Volgende vraag" at bounding box center [534, 297] width 341 height 24
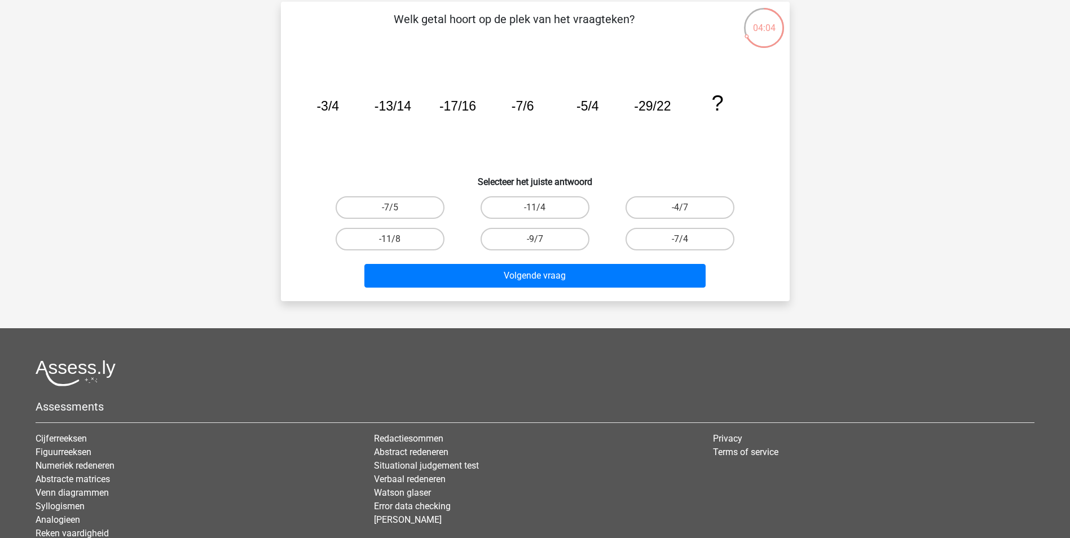
scroll to position [52, 0]
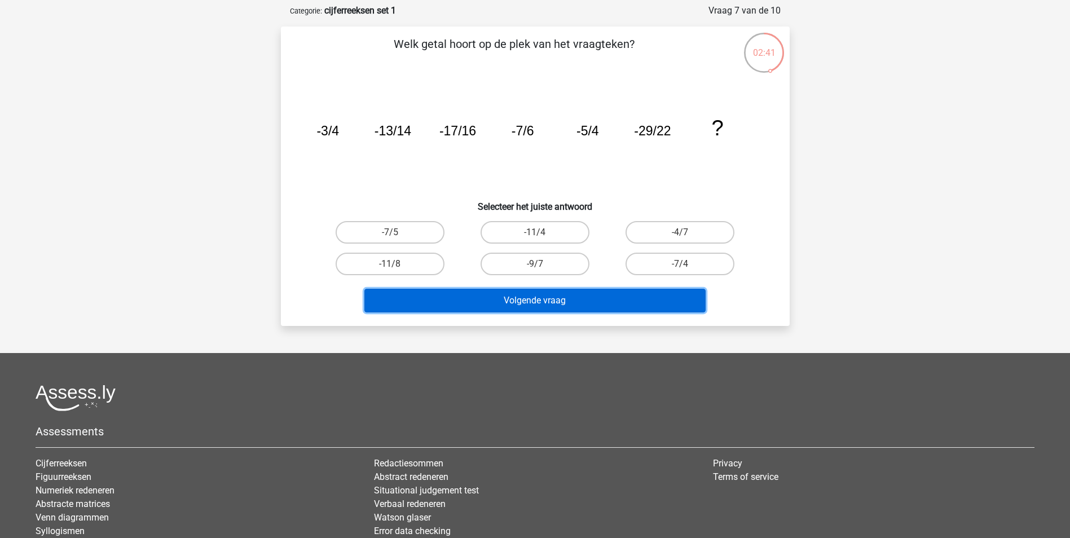
click at [621, 301] on button "Volgende vraag" at bounding box center [534, 301] width 341 height 24
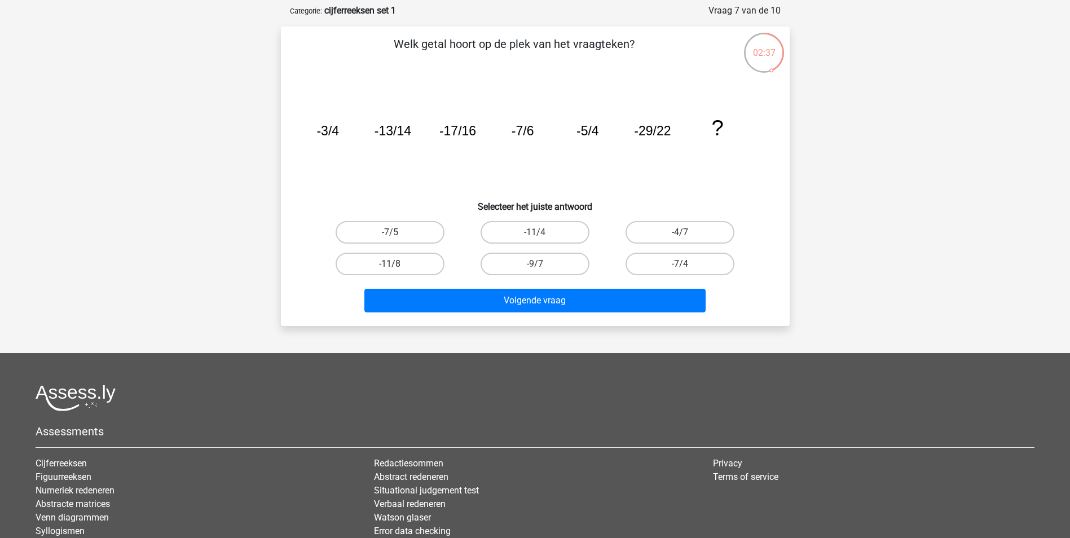
click at [425, 271] on label "-11/8" at bounding box center [389, 264] width 109 height 23
click at [397, 271] on input "-11/8" at bounding box center [393, 267] width 7 height 7
radio input "true"
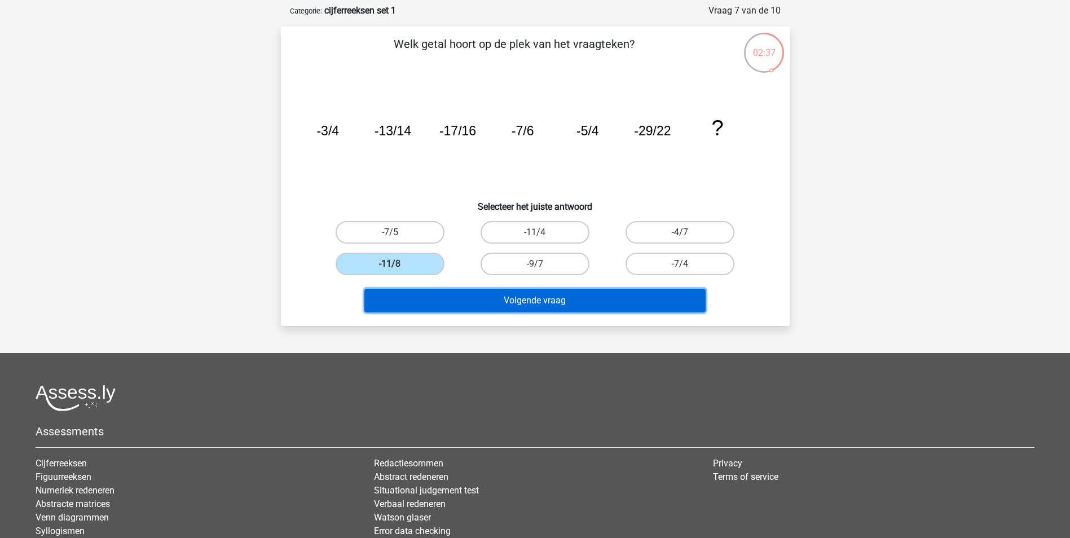
click at [524, 299] on button "Volgende vraag" at bounding box center [534, 301] width 341 height 24
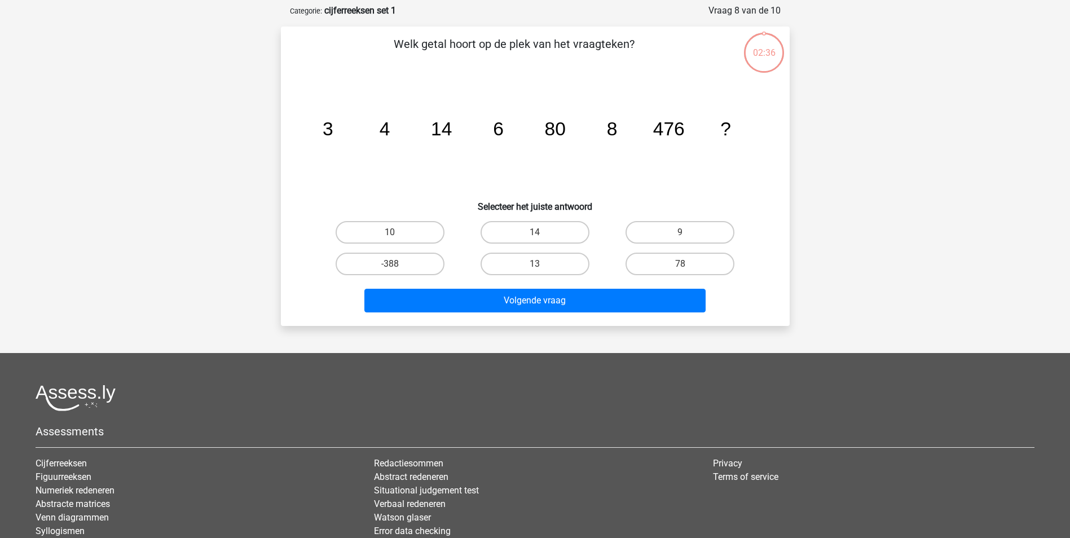
scroll to position [56, 0]
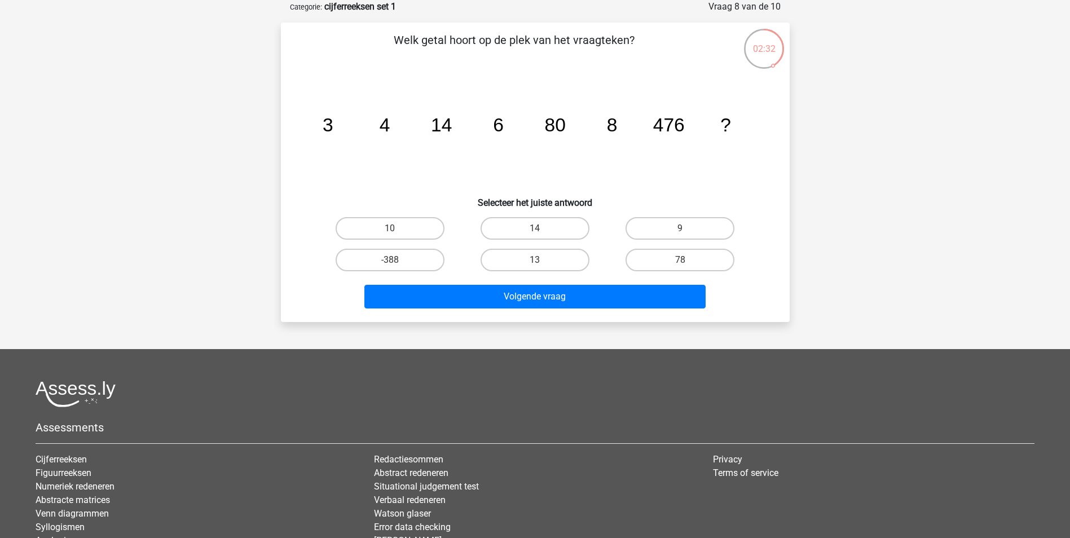
drag, startPoint x: 410, startPoint y: 231, endPoint x: 443, endPoint y: 254, distance: 40.2
click at [409, 232] on label "10" at bounding box center [389, 228] width 109 height 23
click at [397, 232] on input "10" at bounding box center [393, 231] width 7 height 7
radio input "true"
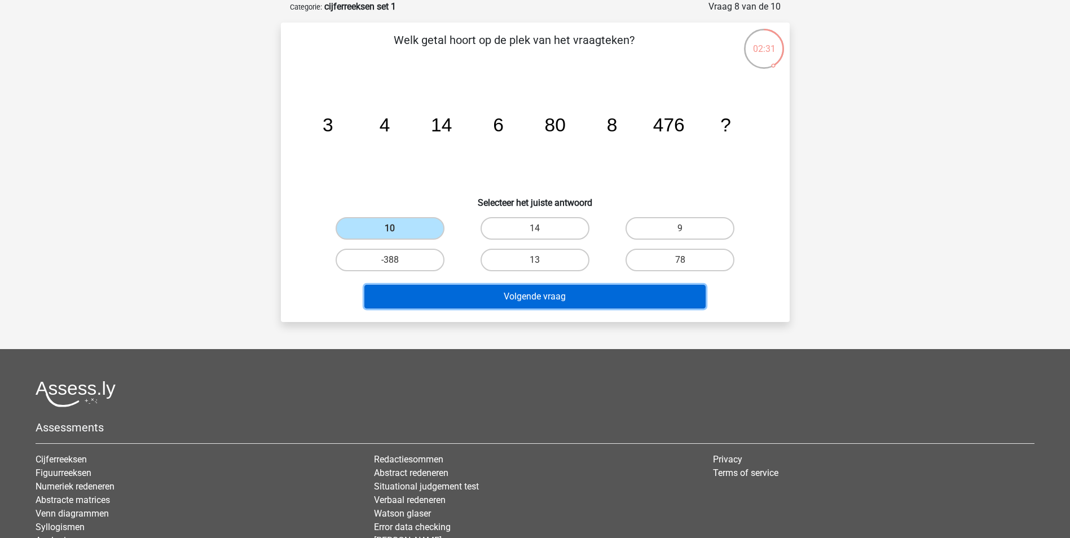
click at [527, 301] on button "Volgende vraag" at bounding box center [534, 297] width 341 height 24
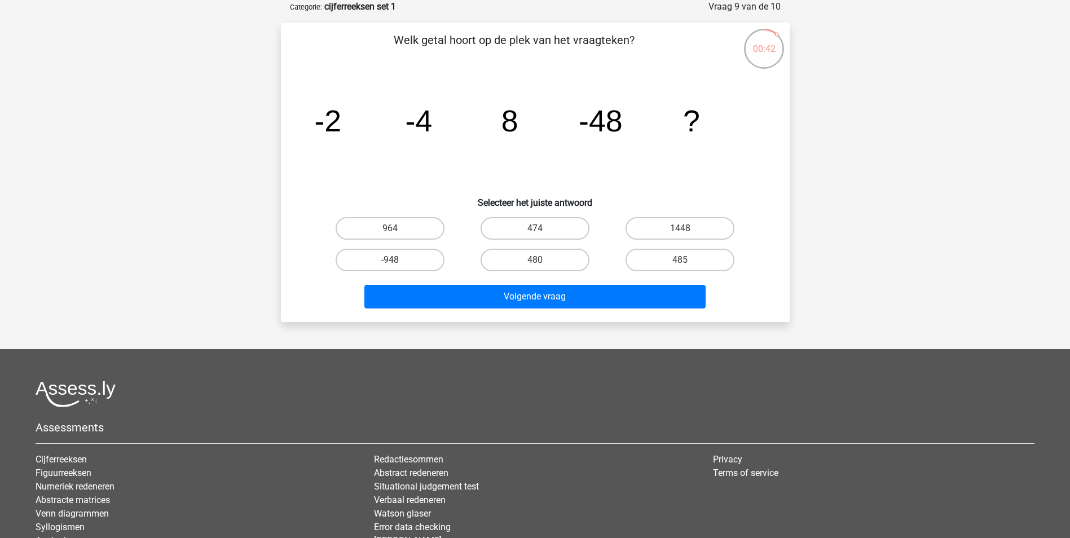
click at [537, 231] on input "474" at bounding box center [538, 231] width 7 height 7
radio input "true"
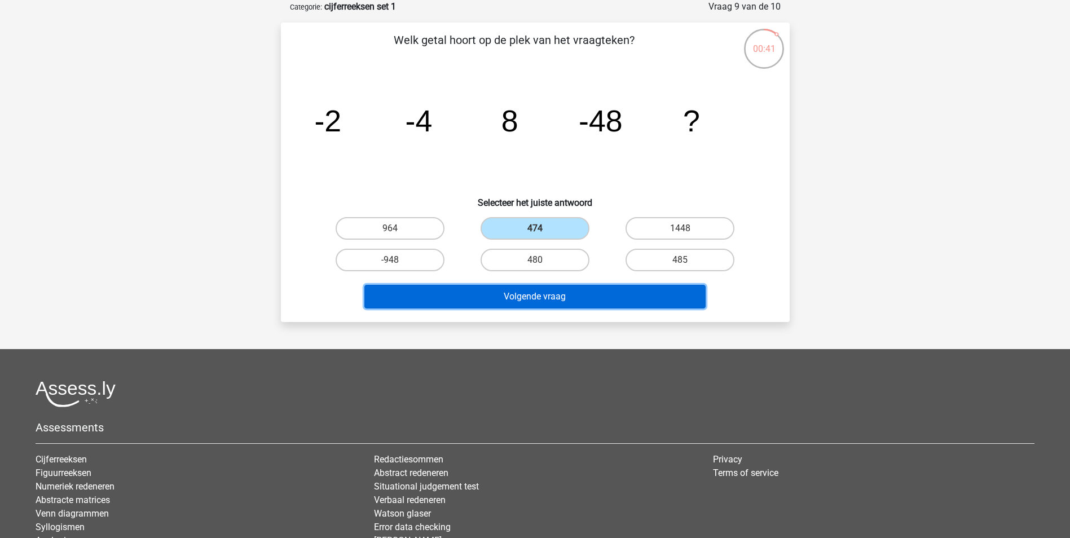
click at [584, 304] on button "Volgende vraag" at bounding box center [534, 297] width 341 height 24
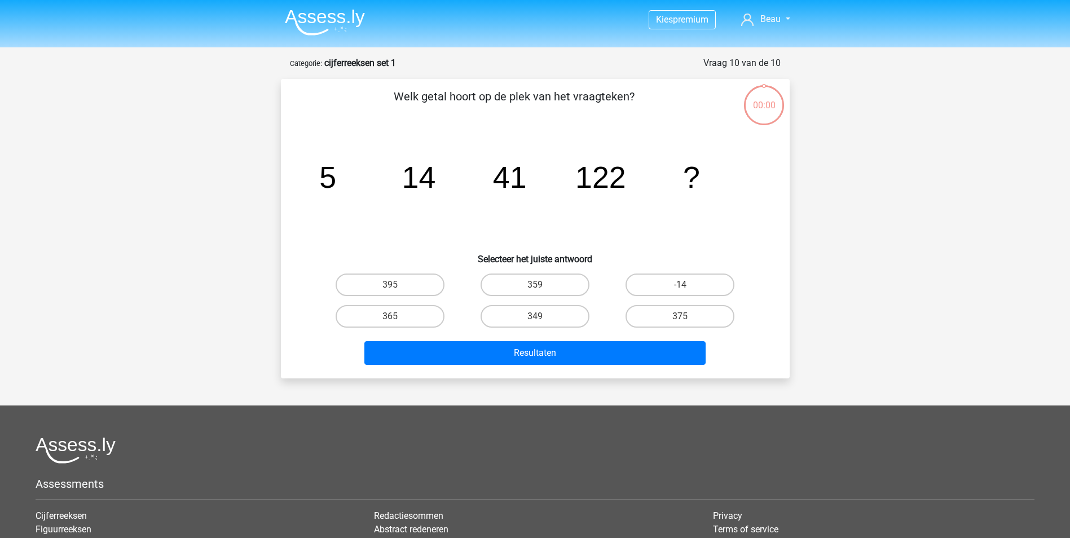
scroll to position [56, 0]
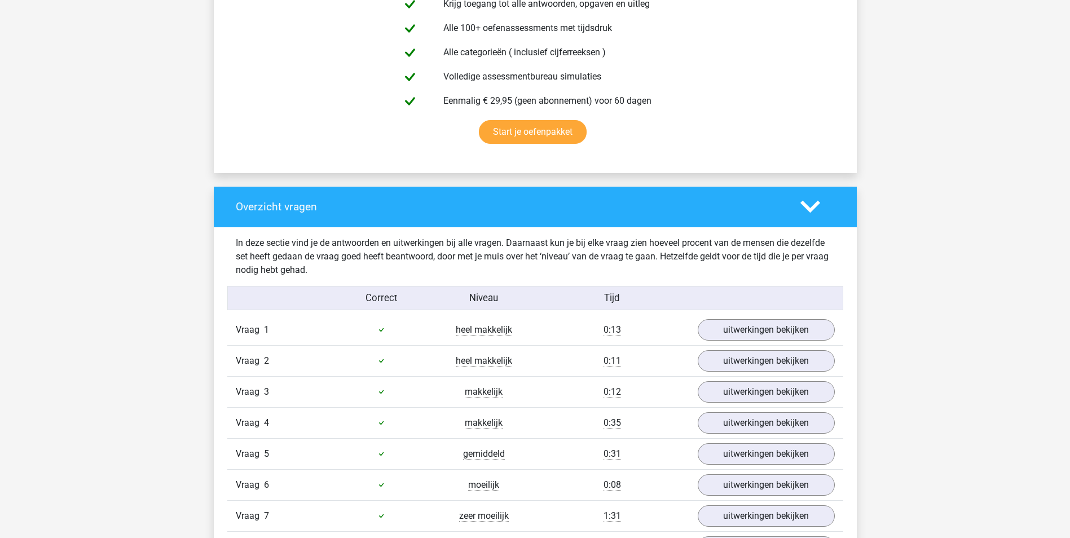
scroll to position [789, 0]
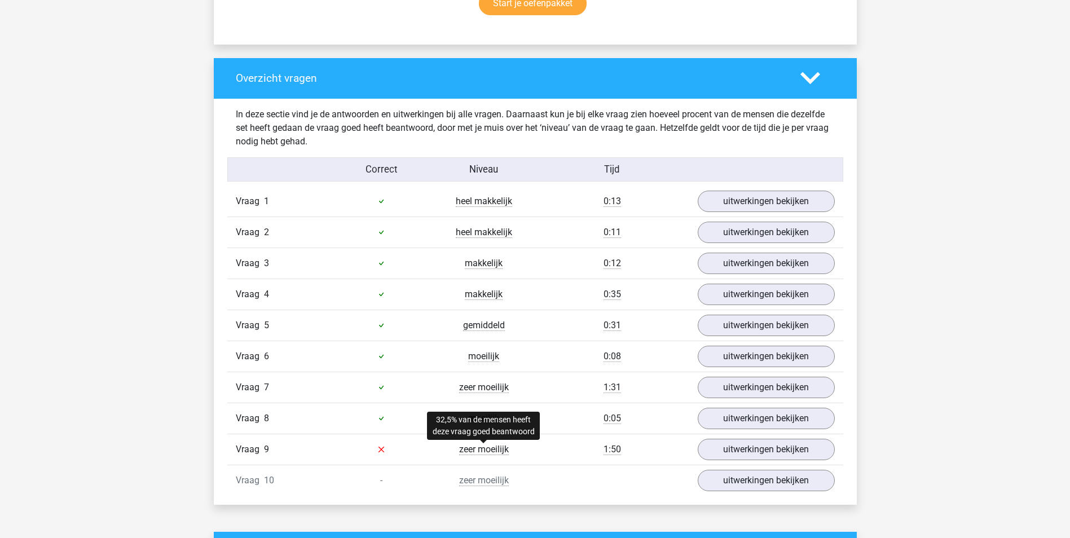
click at [475, 454] on span "zeer moeilijk" at bounding box center [484, 449] width 50 height 11
click at [478, 450] on span "zeer moeilijk" at bounding box center [484, 449] width 50 height 11
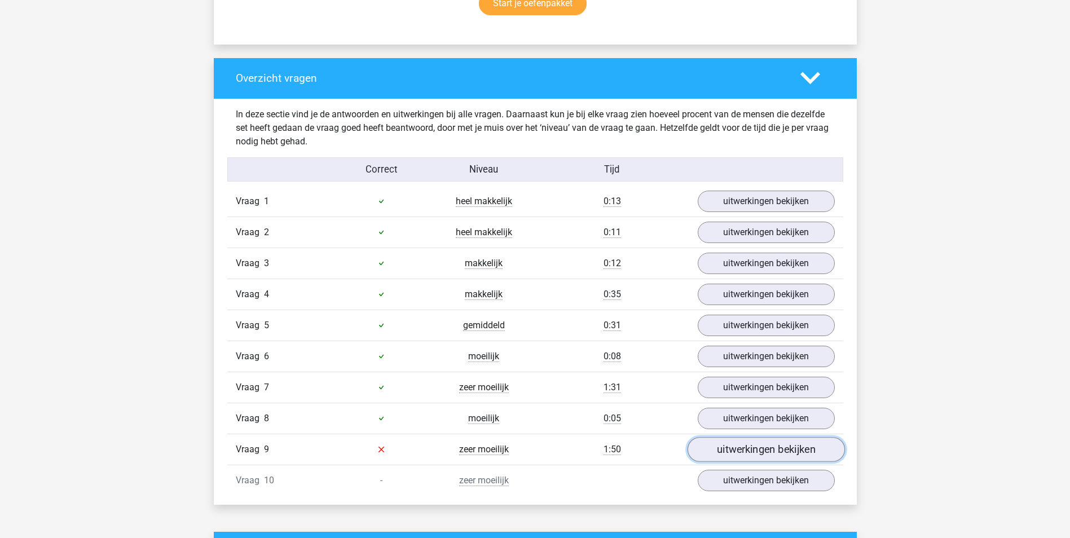
click at [730, 449] on link "uitwerkingen bekijken" at bounding box center [765, 449] width 157 height 25
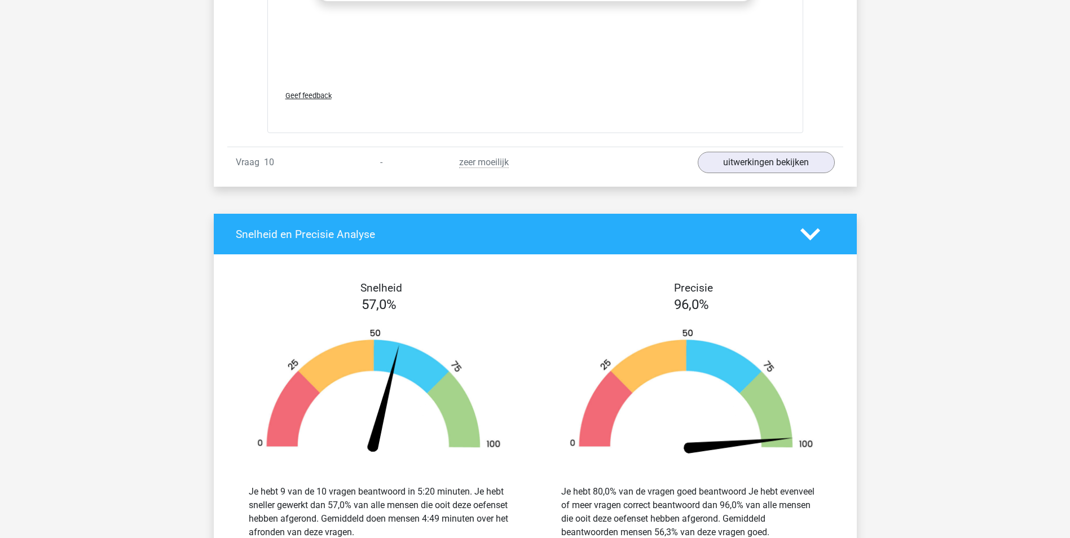
scroll to position [1804, 0]
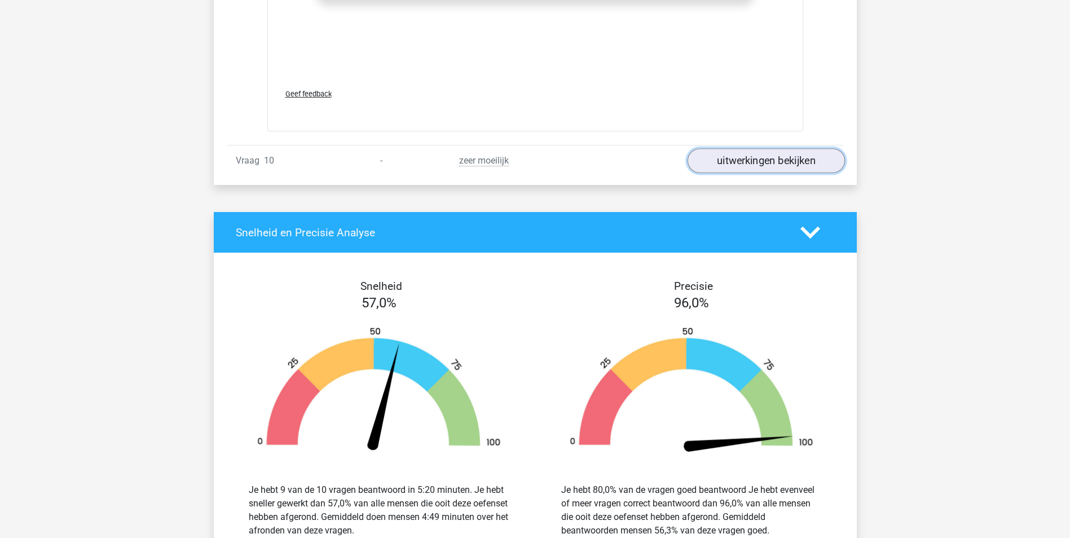
click at [718, 160] on link "uitwerkingen bekijken" at bounding box center [765, 161] width 157 height 25
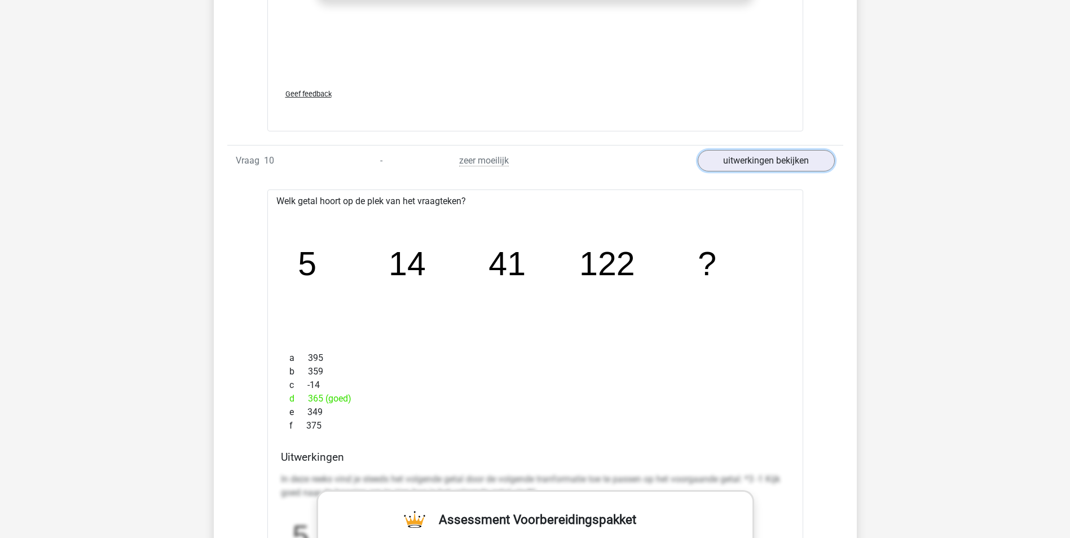
scroll to position [1861, 0]
